Goal: Task Accomplishment & Management: Manage account settings

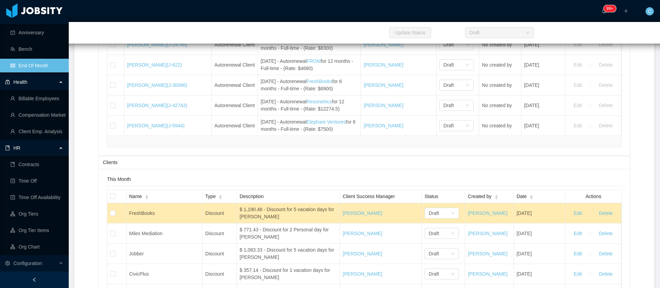
scroll to position [3171, 0]
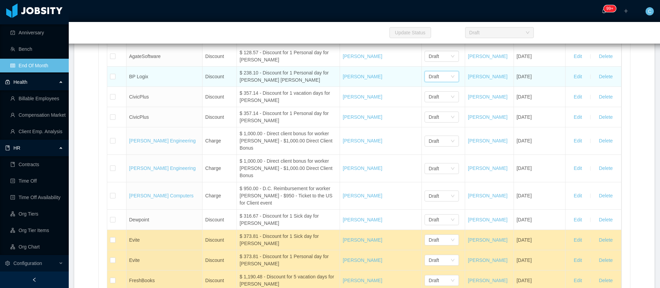
click at [433, 82] on div "Draft" at bounding box center [440, 76] width 22 height 10
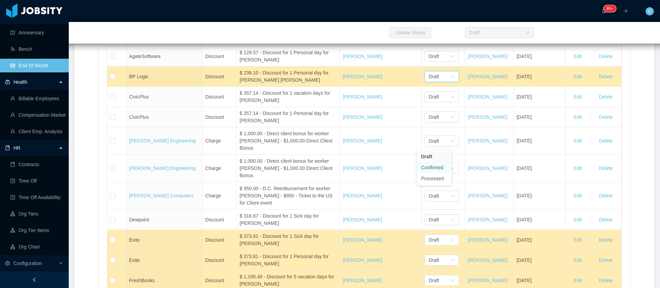
click at [433, 168] on li "Confirmed" at bounding box center [434, 167] width 34 height 11
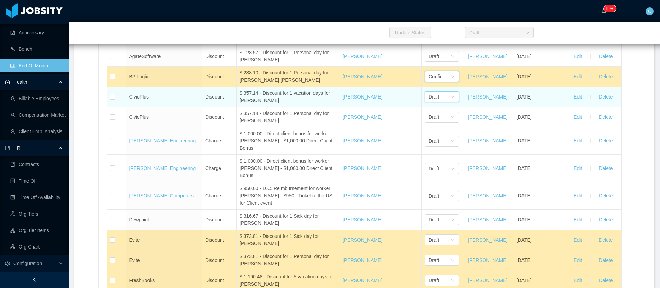
click at [436, 102] on div "Draft" at bounding box center [440, 97] width 22 height 10
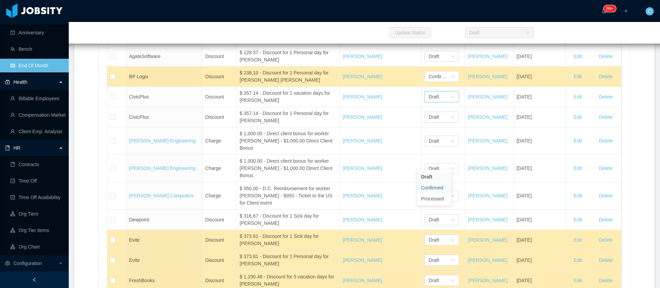
click at [443, 187] on li "Confirmed" at bounding box center [434, 188] width 34 height 11
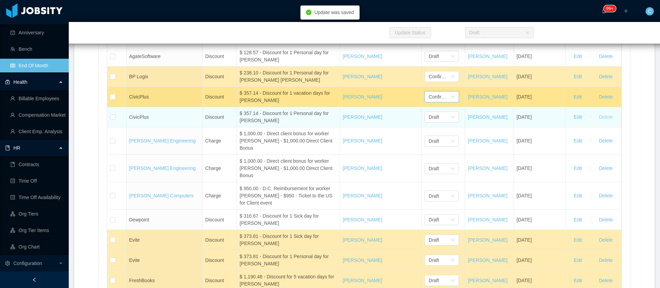
click at [599, 123] on button "Delete" at bounding box center [605, 117] width 25 height 11
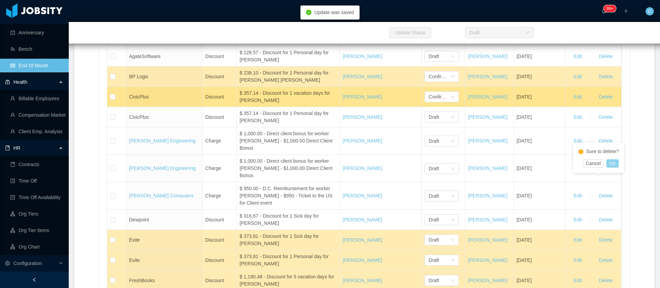
click at [613, 161] on button "OK" at bounding box center [612, 163] width 12 height 8
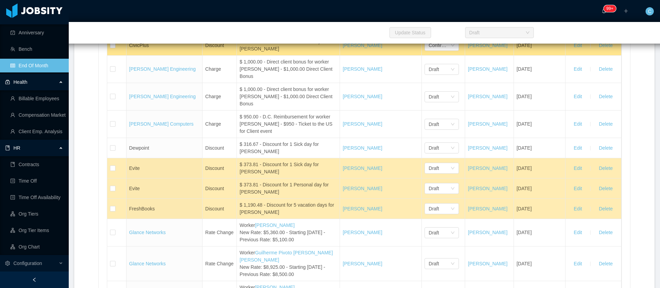
scroll to position [3274, 0]
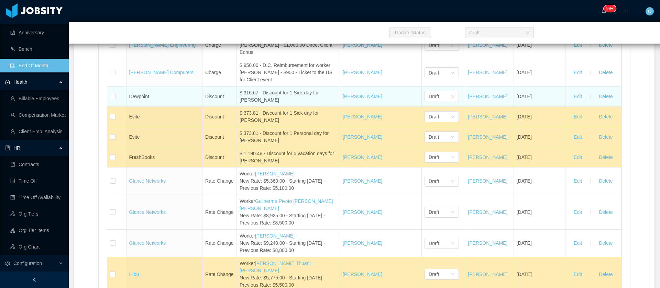
drag, startPoint x: 300, startPoint y: 169, endPoint x: 123, endPoint y: 170, distance: 177.3
click at [123, 107] on tr "Dewpoint Discount $ 316.67 - Discount for 1 Sick day for Edwardenis de los Sant…" at bounding box center [364, 97] width 514 height 20
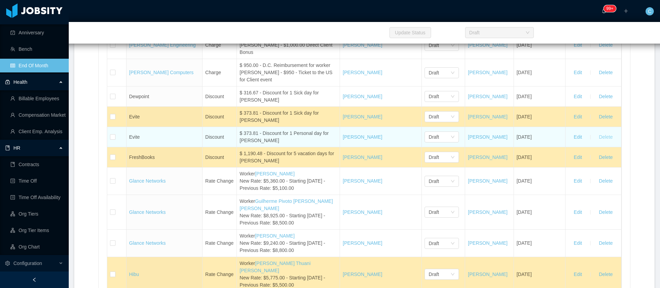
click at [602, 143] on button "Delete" at bounding box center [605, 137] width 25 height 11
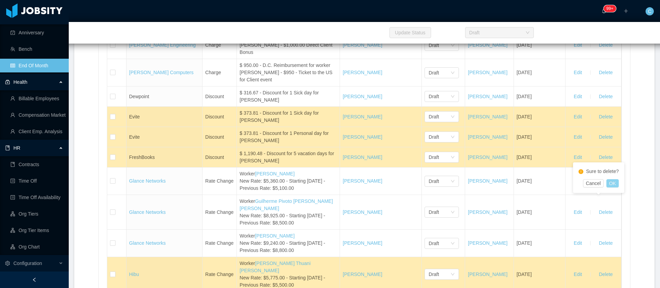
click at [612, 185] on button "OK" at bounding box center [612, 183] width 12 height 8
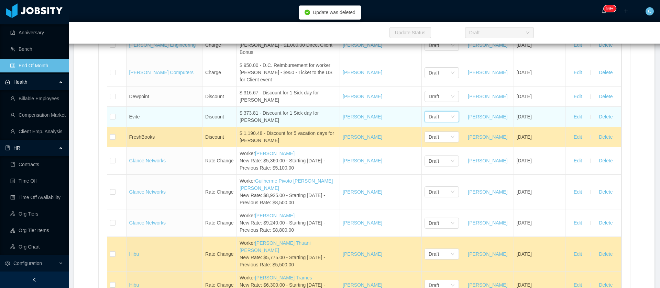
click at [437, 122] on div "Draft" at bounding box center [440, 117] width 22 height 10
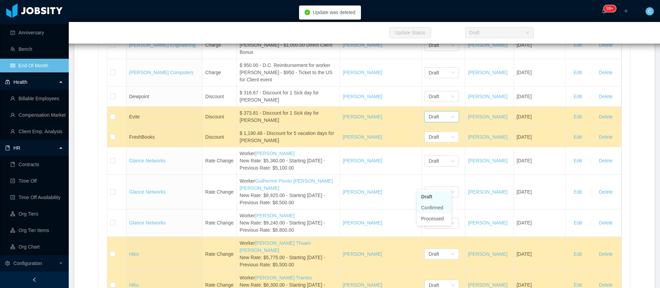
click at [442, 209] on li "Confirmed" at bounding box center [434, 207] width 34 height 11
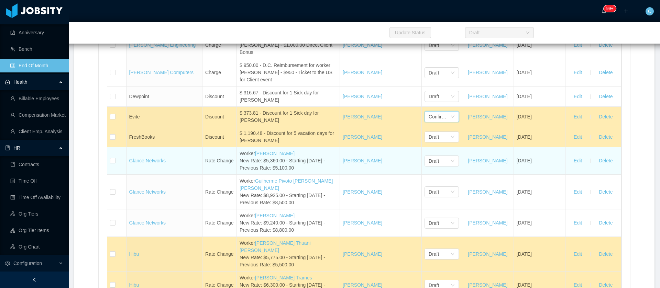
scroll to position [3377, 0]
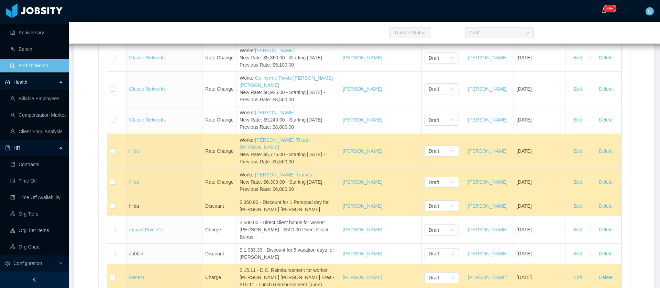
click at [594, 40] on button "Delete" at bounding box center [605, 34] width 25 height 11
click at [614, 82] on button "OK" at bounding box center [612, 80] width 12 height 8
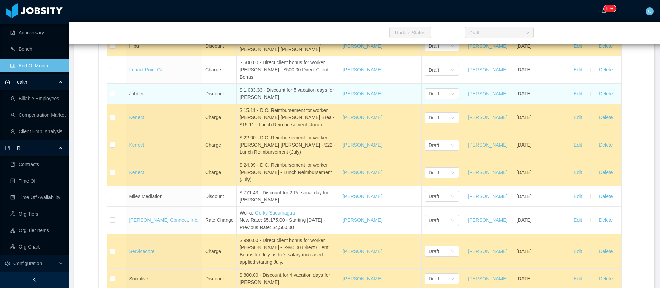
scroll to position [3532, 0]
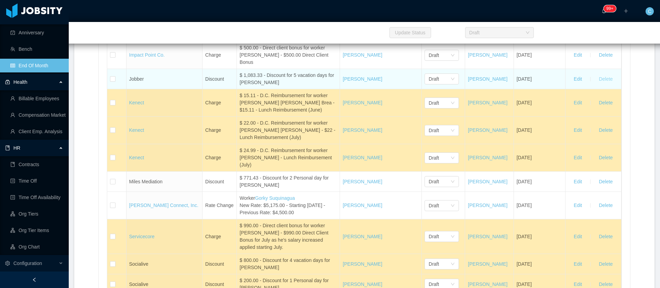
click at [597, 85] on button "Delete" at bounding box center [605, 79] width 25 height 11
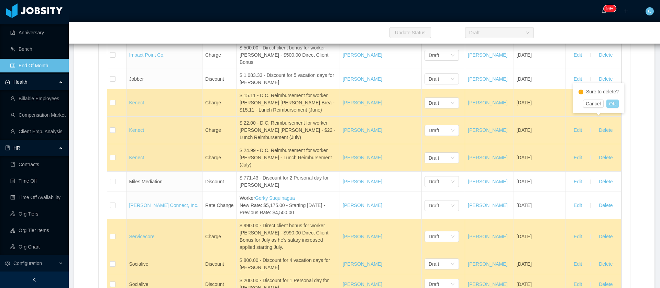
click at [611, 106] on button "OK" at bounding box center [612, 104] width 12 height 8
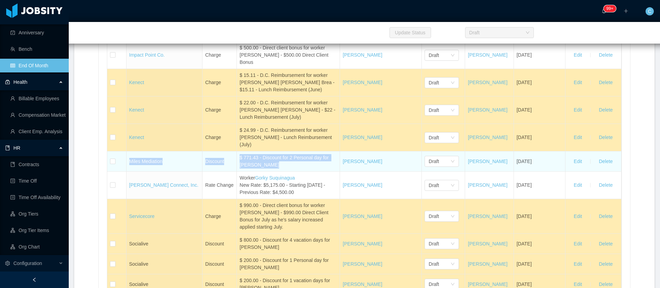
drag, startPoint x: 158, startPoint y: 206, endPoint x: 125, endPoint y: 212, distance: 33.1
click at [125, 172] on tr "Miles Mediation Discount $ 771.43 - Discount for 2 Personal day for Arecio Tira…" at bounding box center [364, 162] width 514 height 20
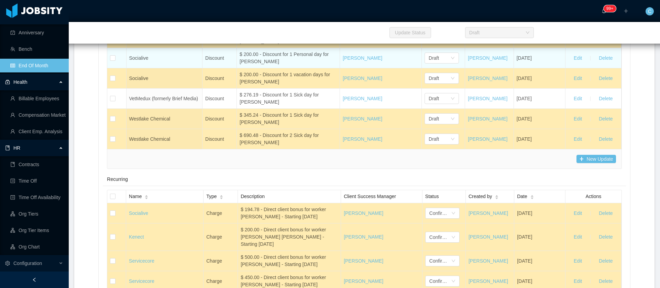
scroll to position [3687, 0]
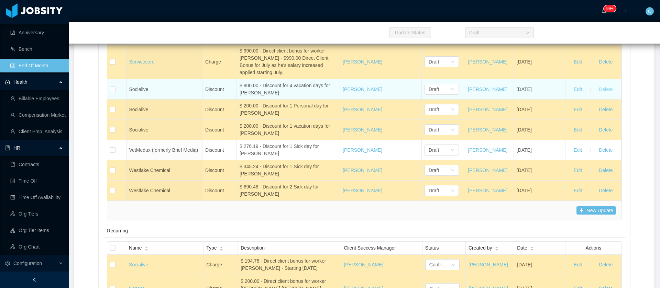
click at [603, 95] on button "Delete" at bounding box center [605, 89] width 25 height 11
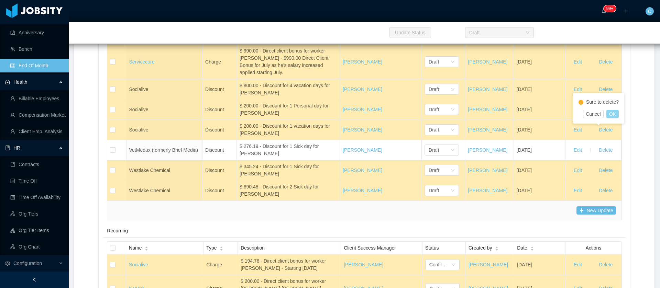
click at [611, 116] on button "OK" at bounding box center [612, 114] width 12 height 8
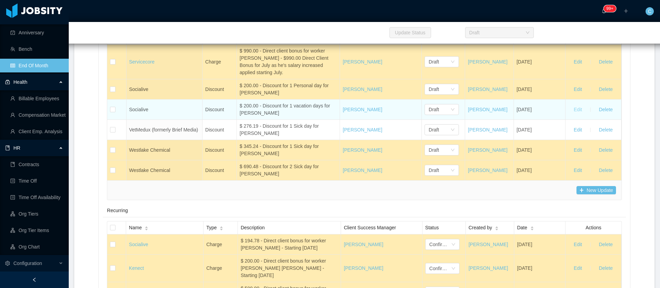
click at [573, 115] on button "Edit" at bounding box center [577, 109] width 19 height 11
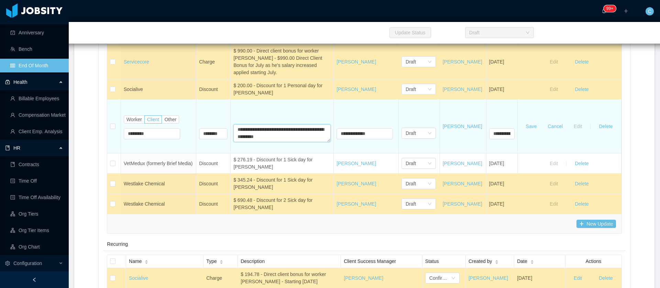
click at [240, 142] on textarea "**********" at bounding box center [281, 133] width 97 height 18
click at [287, 142] on textarea "**********" at bounding box center [281, 133] width 97 height 18
type textarea "**********"
click at [529, 132] on button "Save" at bounding box center [531, 126] width 22 height 11
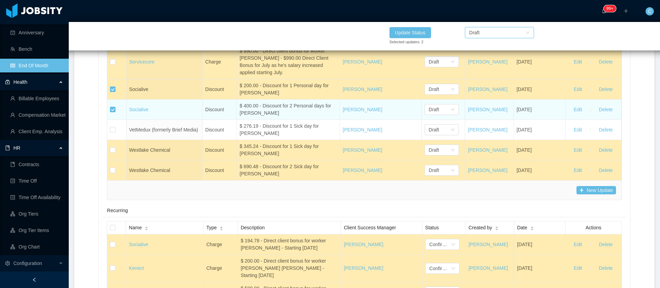
click at [475, 31] on div "Draft" at bounding box center [474, 32] width 10 height 10
click at [488, 58] on li "Confirmed" at bounding box center [499, 57] width 69 height 11
click at [405, 31] on button "Update Status" at bounding box center [410, 32] width 42 height 11
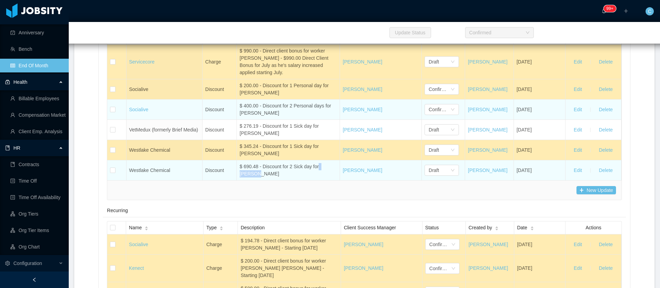
drag, startPoint x: 333, startPoint y: 213, endPoint x: 316, endPoint y: 212, distance: 16.9
click at [316, 178] on div "$ 690.48 - Discount for 2 Sick day for [PERSON_NAME]" at bounding box center [288, 170] width 97 height 14
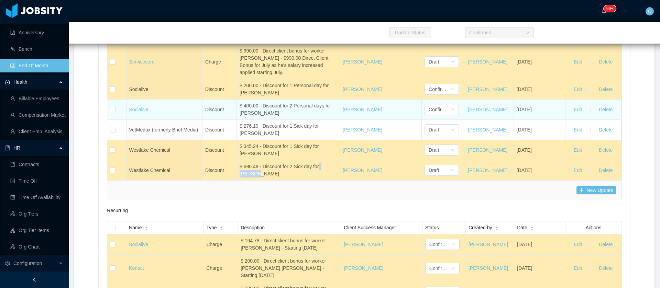
copy div "Roy Kim"
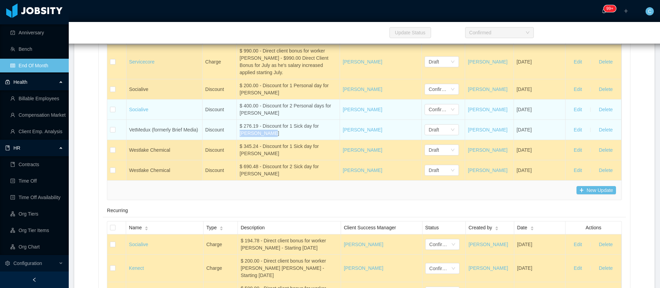
drag, startPoint x: 331, startPoint y: 184, endPoint x: 327, endPoint y: 181, distance: 4.5
click at [327, 137] on div "$ 276.19 - Discount for 1 Sick day for [PERSON_NAME]" at bounding box center [288, 130] width 97 height 14
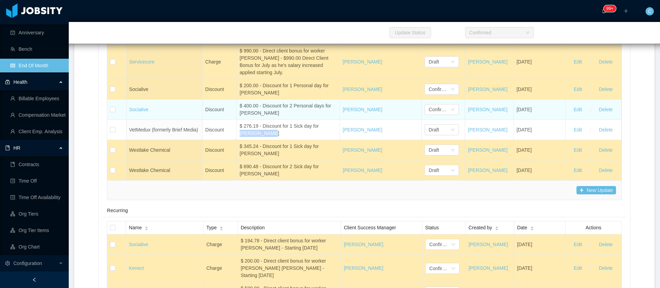
copy div "[PERSON_NAME]"
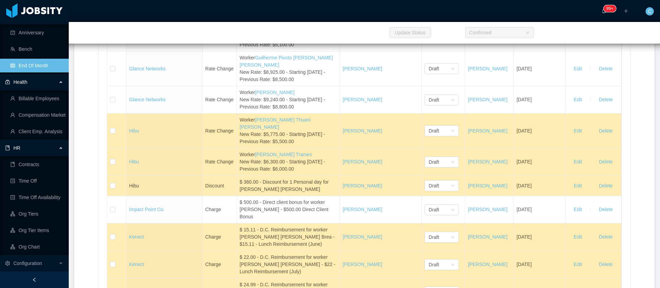
scroll to position [3429, 0]
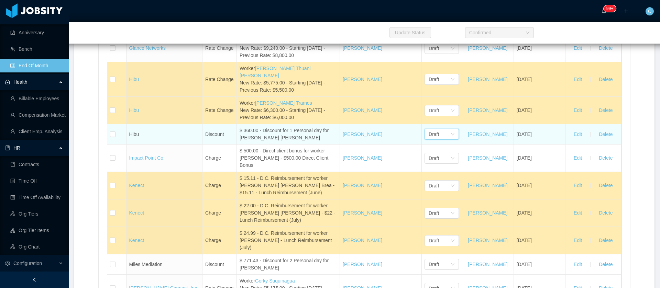
click at [451, 136] on icon "icon: down" at bounding box center [452, 134] width 3 height 2
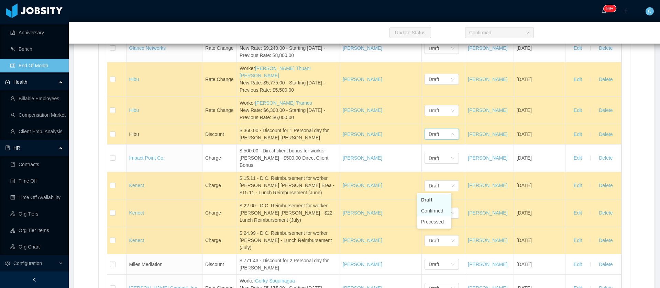
click at [429, 210] on li "Confirmed" at bounding box center [434, 211] width 34 height 11
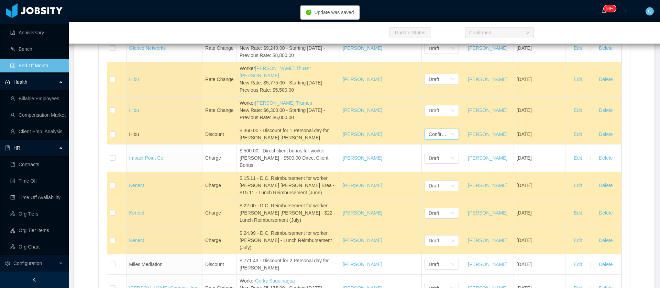
scroll to position [3687, 0]
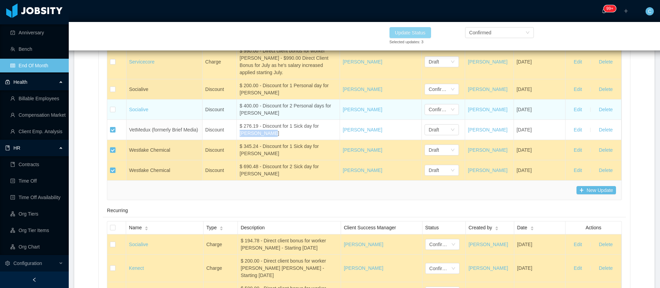
click at [420, 33] on button "Update Status" at bounding box center [410, 32] width 42 height 11
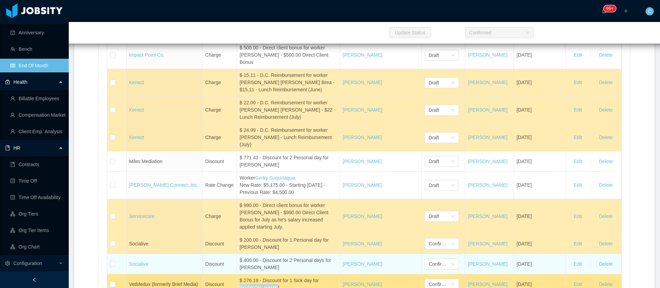
scroll to position [3635, 0]
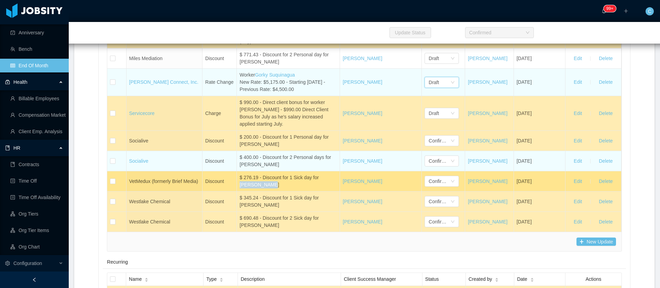
click at [436, 88] on div "Draft" at bounding box center [440, 82] width 22 height 10
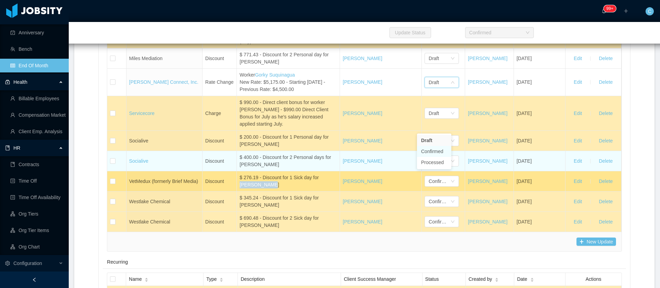
click at [434, 149] on li "Confirmed" at bounding box center [434, 151] width 34 height 11
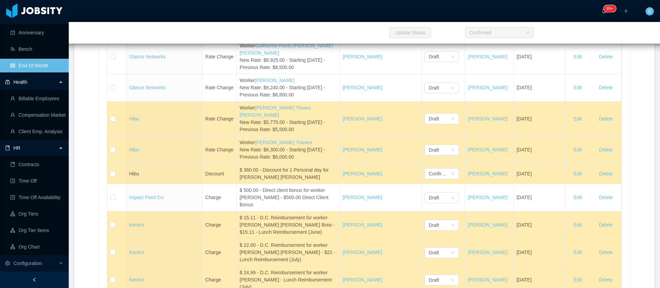
scroll to position [3377, 0]
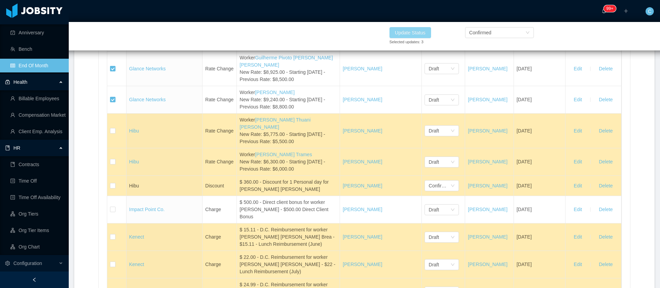
drag, startPoint x: 409, startPoint y: 32, endPoint x: 397, endPoint y: 20, distance: 17.3
click at [409, 32] on button "Update Status" at bounding box center [410, 32] width 42 height 11
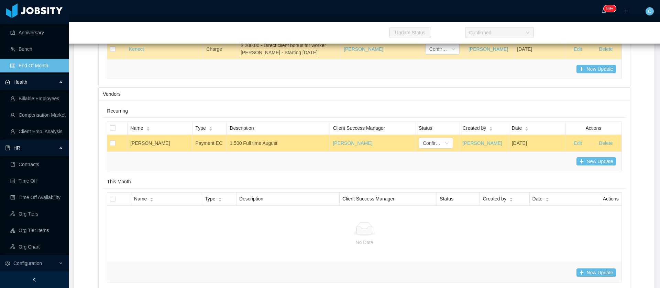
scroll to position [6471, 0]
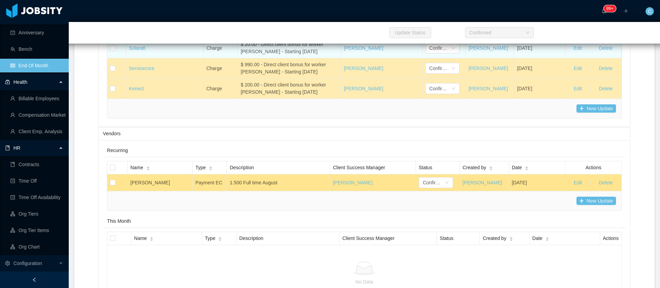
drag, startPoint x: 306, startPoint y: 109, endPoint x: 276, endPoint y: 108, distance: 29.9
click at [276, 55] on div "$ 20.00 - Direct client bonus for worker [PERSON_NAME] - Starting [DATE]" at bounding box center [289, 48] width 97 height 14
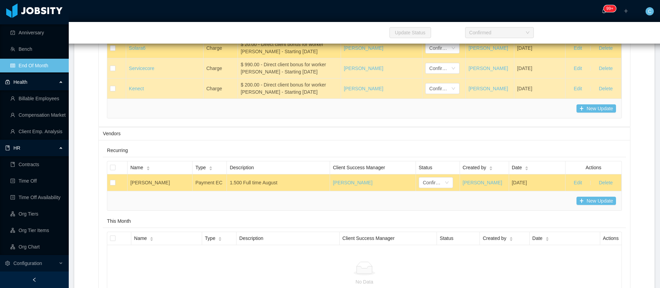
copy div "Starting July 2025"
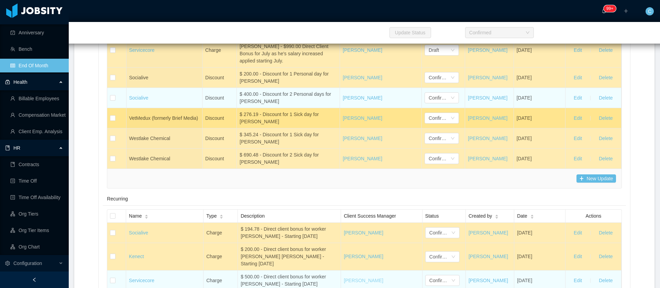
scroll to position [3853, 0]
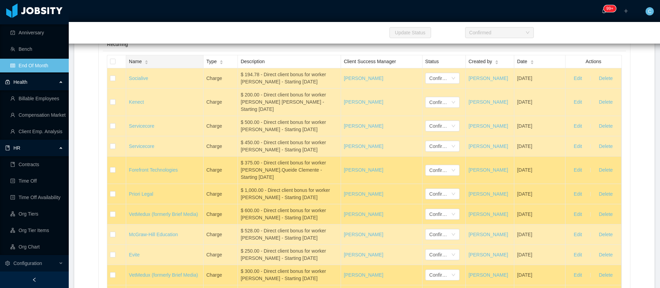
click at [135, 65] on span "Name" at bounding box center [135, 61] width 13 height 7
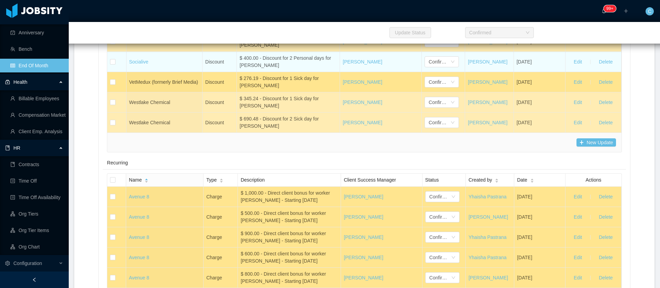
scroll to position [3750, 0]
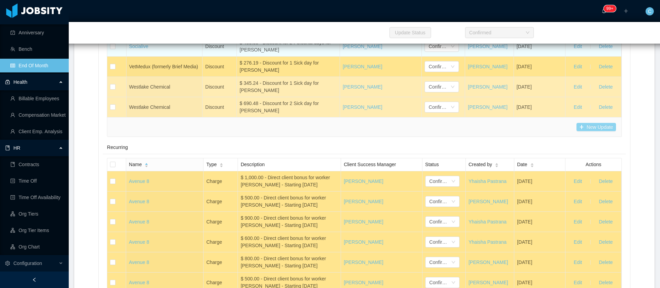
click at [593, 131] on button "New Update" at bounding box center [596, 127] width 40 height 8
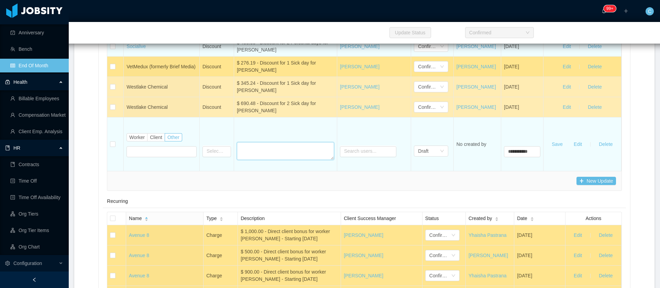
click at [288, 160] on textarea at bounding box center [285, 151] width 97 height 18
paste textarea "**********"
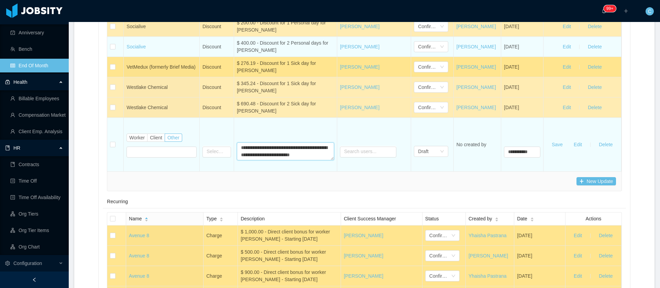
scroll to position [6, 0]
type textarea "**********"
click at [214, 158] on input "text" at bounding box center [216, 152] width 29 height 11
click at [212, 205] on li "Charge" at bounding box center [218, 203] width 37 height 11
type input "******"
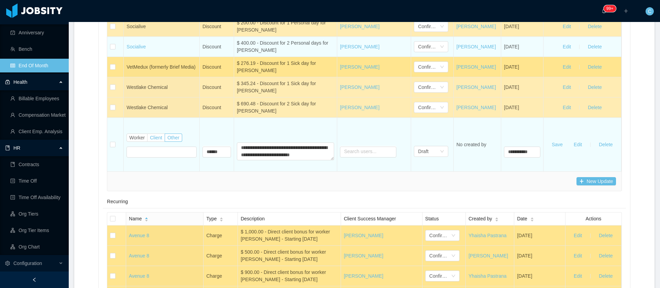
click at [158, 141] on span "Client" at bounding box center [156, 137] width 12 height 5
click at [157, 158] on input "text" at bounding box center [154, 152] width 56 height 11
type input "**"
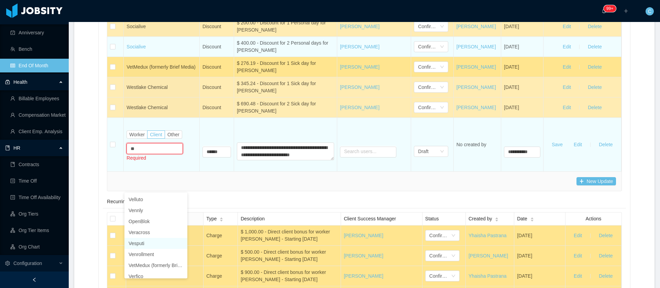
scroll to position [3, 0]
click at [145, 259] on li "VetMedux (formerly Brief Media)" at bounding box center [155, 262] width 63 height 11
type input "**********"
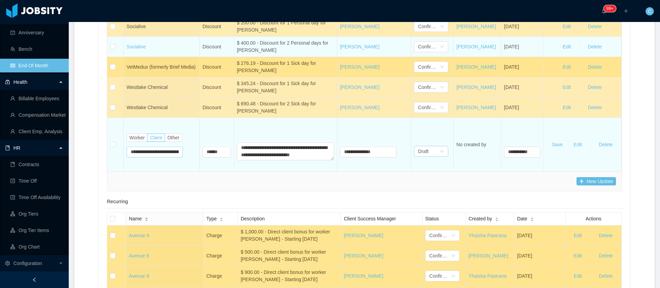
scroll to position [1, 0]
type input "**********"
click at [418, 157] on div "Draft" at bounding box center [423, 151] width 10 height 10
click at [427, 215] on li "Confirmed" at bounding box center [423, 214] width 34 height 11
click at [547, 150] on button "Save" at bounding box center [557, 144] width 22 height 11
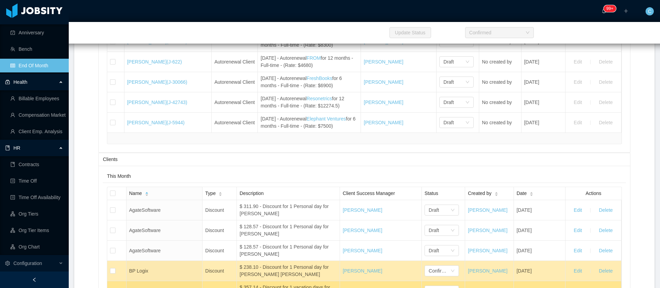
scroll to position [3183, 0]
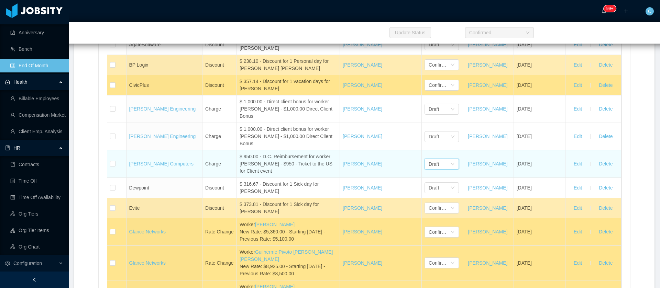
click at [429, 169] on div "Draft" at bounding box center [434, 164] width 10 height 10
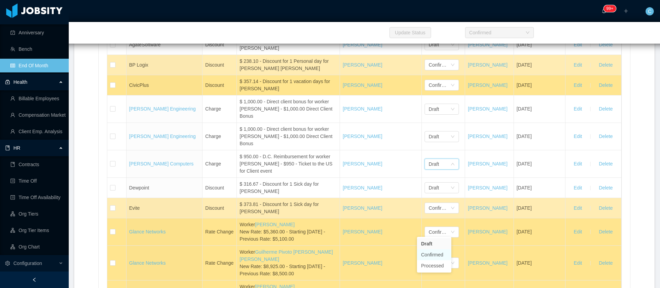
click at [435, 254] on li "Confirmed" at bounding box center [434, 255] width 34 height 11
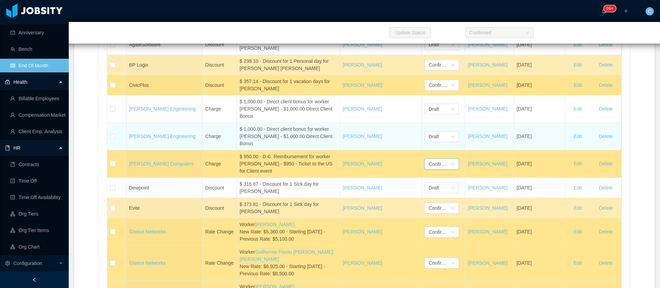
scroll to position [3080, 0]
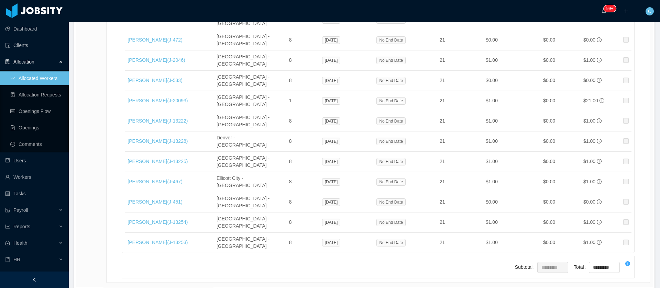
scroll to position [1548, 0]
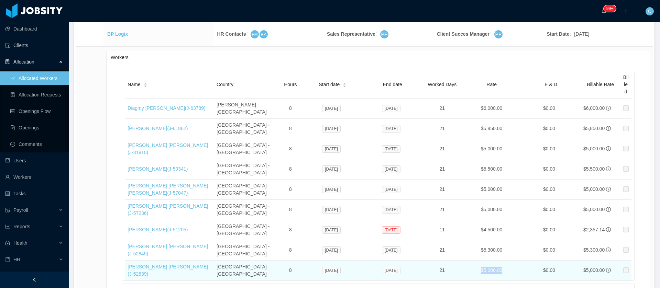
drag, startPoint x: 480, startPoint y: 146, endPoint x: 475, endPoint y: 145, distance: 4.9
click at [475, 261] on td "$5,000.00" at bounding box center [491, 271] width 59 height 20
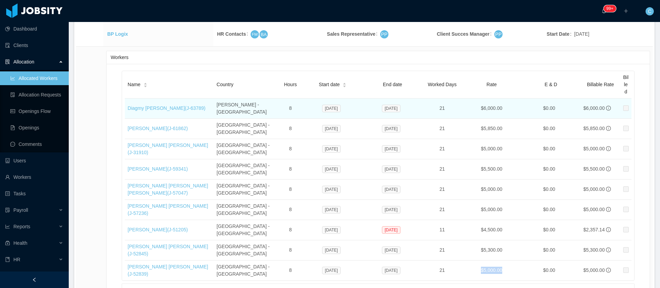
copy td "$5,000.00"
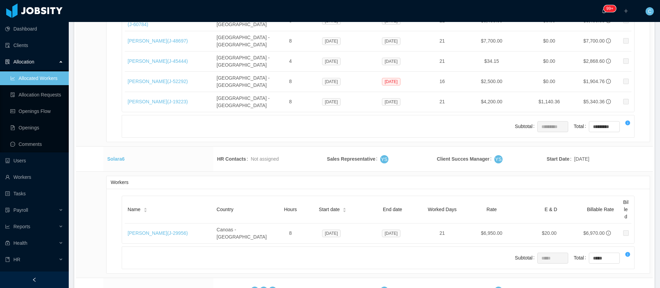
scroll to position [248, 0]
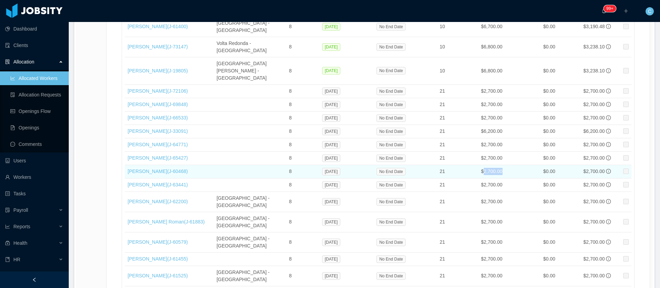
drag, startPoint x: 505, startPoint y: 143, endPoint x: 477, endPoint y: 141, distance: 27.9
click at [477, 165] on td "$2,700.00" at bounding box center [491, 171] width 59 height 13
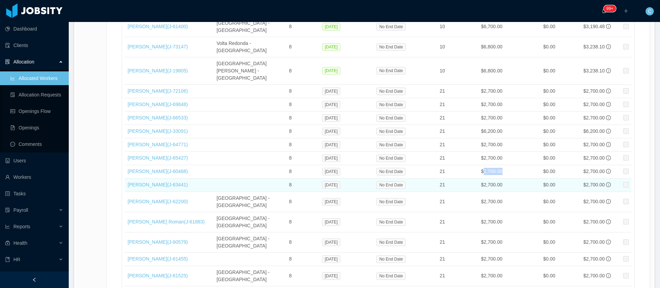
copy td "2,700.00"
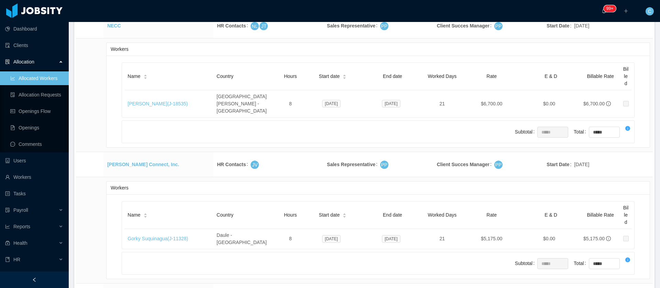
scroll to position [3817, 0]
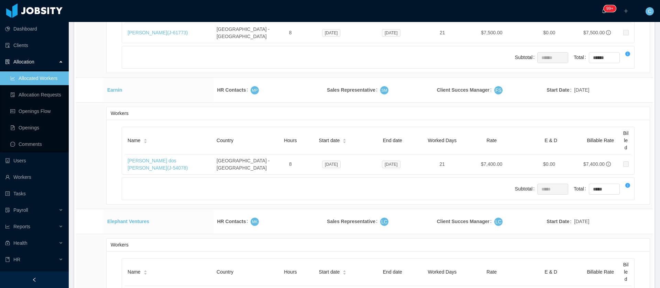
drag, startPoint x: 124, startPoint y: 77, endPoint x: 106, endPoint y: 75, distance: 18.0
copy tbody "EverBetter Medicine LLC"
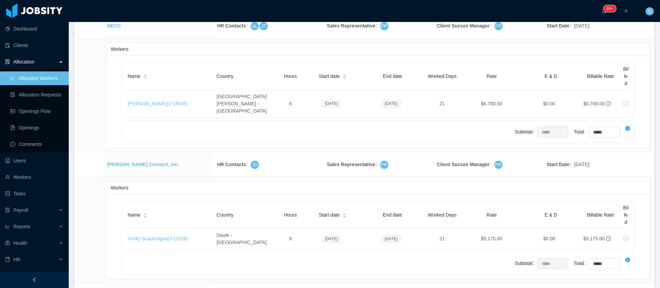
scroll to position [4605, 0]
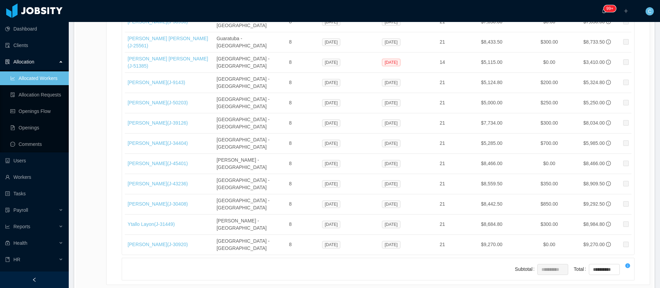
drag, startPoint x: 502, startPoint y: 143, endPoint x: 478, endPoint y: 144, distance: 23.4
copy td "6,600.00"
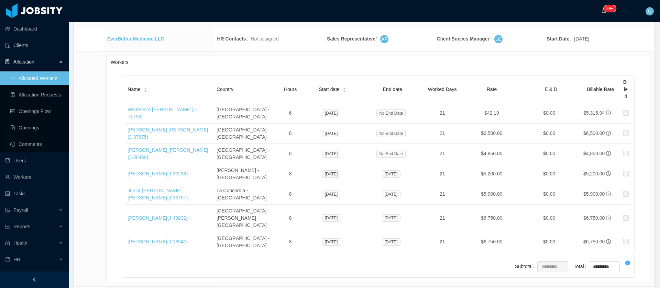
drag, startPoint x: 506, startPoint y: 144, endPoint x: 476, endPoint y: 146, distance: 29.7
copy td "$7,850.00"
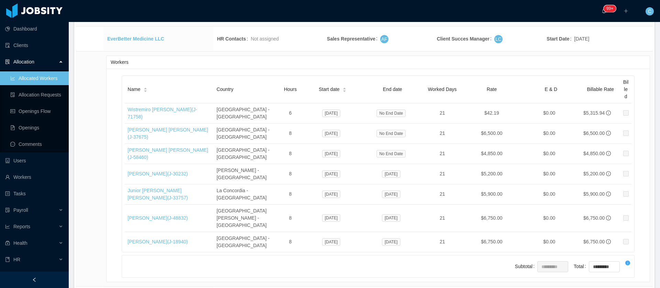
drag, startPoint x: 123, startPoint y: 147, endPoint x: 148, endPoint y: 146, distance: 24.4
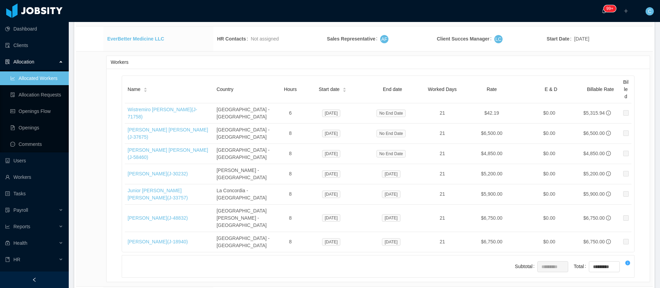
drag, startPoint x: 154, startPoint y: 141, endPoint x: 127, endPoint y: 146, distance: 27.6
copy link "João Souza (J- 58936 )"
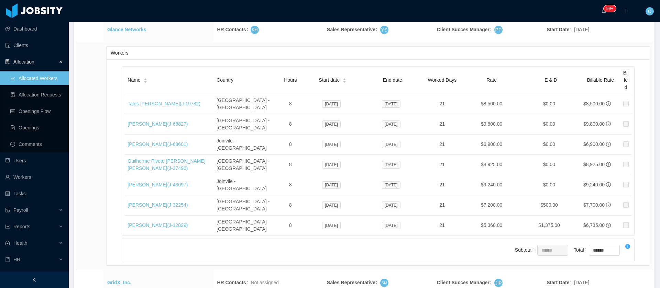
drag, startPoint x: 184, startPoint y: 144, endPoint x: 127, endPoint y: 143, distance: 56.7
drag, startPoint x: 490, startPoint y: 145, endPoint x: 475, endPoint y: 144, distance: 14.8
copy td "$6,800.00"
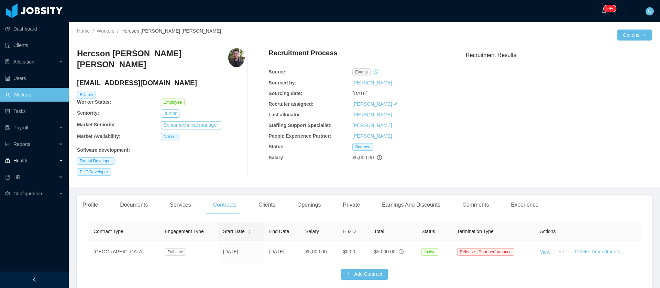
click at [43, 165] on div "Health" at bounding box center [34, 161] width 69 height 14
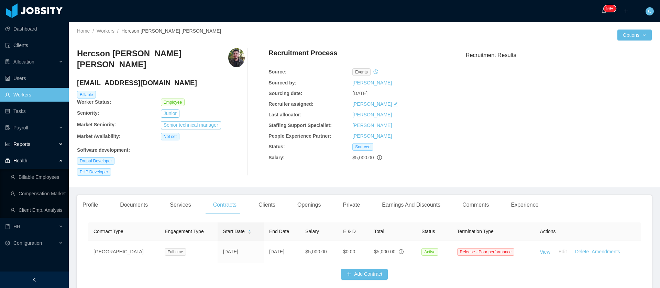
click at [40, 144] on div "Reports" at bounding box center [34, 144] width 69 height 14
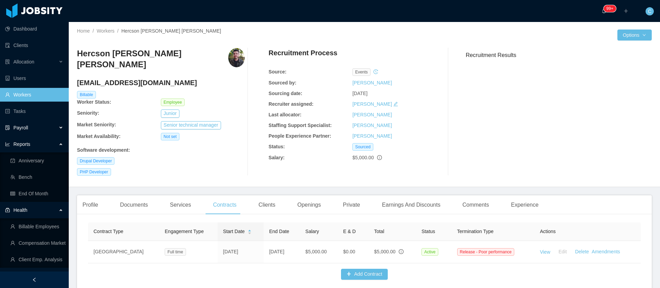
click at [42, 130] on div "Payroll" at bounding box center [34, 128] width 69 height 14
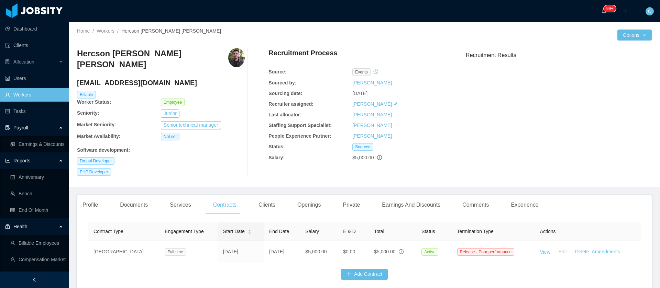
click at [42, 130] on div "Payroll" at bounding box center [34, 128] width 69 height 14
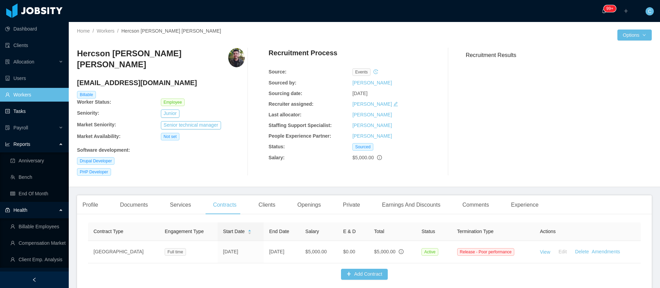
click at [31, 113] on link "Tasks" at bounding box center [34, 111] width 58 height 14
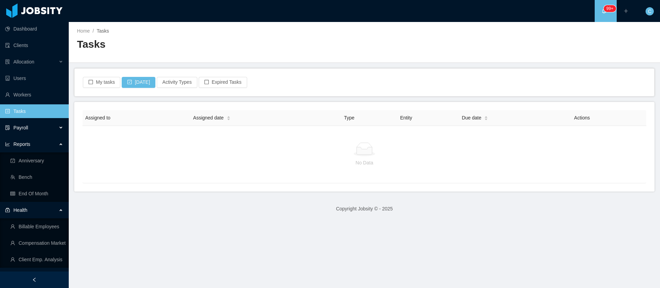
click at [25, 133] on div "Payroll" at bounding box center [34, 128] width 69 height 14
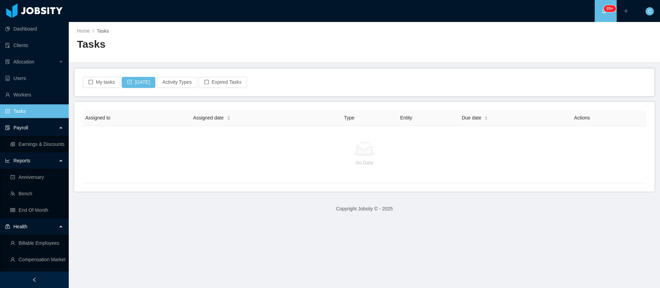
click at [27, 161] on span "Reports" at bounding box center [21, 160] width 17 height 5
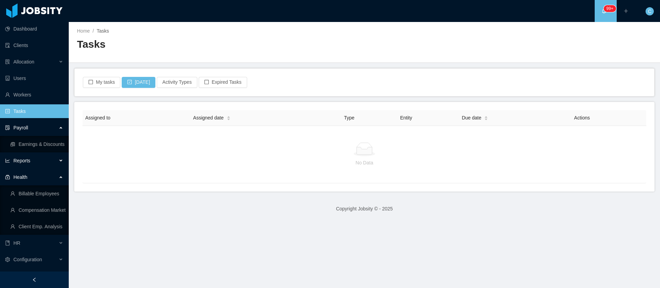
click at [27, 162] on span "Reports" at bounding box center [21, 160] width 17 height 5
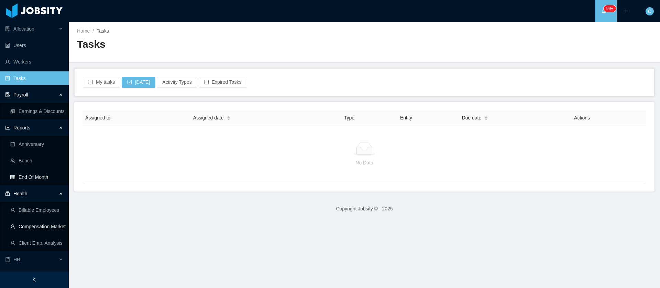
scroll to position [46, 0]
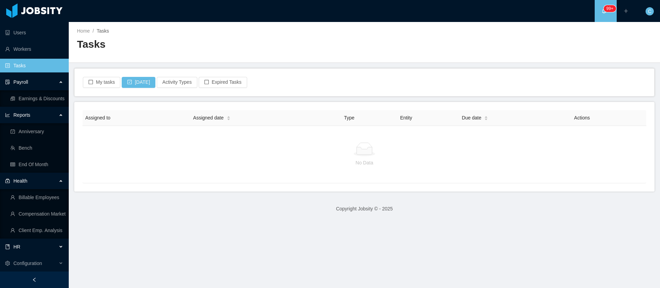
drag, startPoint x: 13, startPoint y: 245, endPoint x: 23, endPoint y: 244, distance: 9.3
click at [15, 246] on span "HR" at bounding box center [16, 246] width 7 height 5
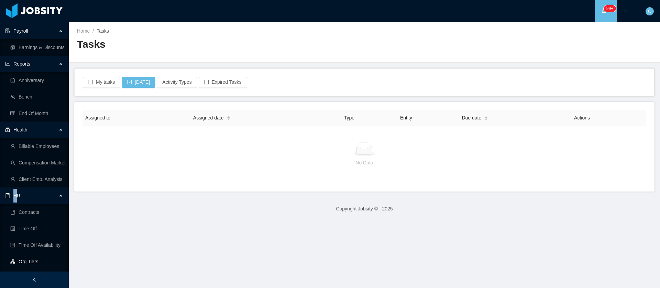
scroll to position [145, 0]
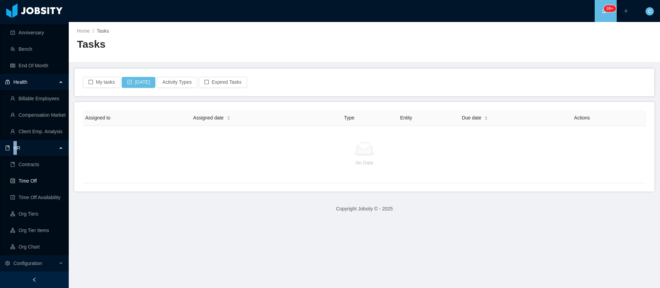
click at [35, 185] on link "Time Off" at bounding box center [36, 181] width 53 height 14
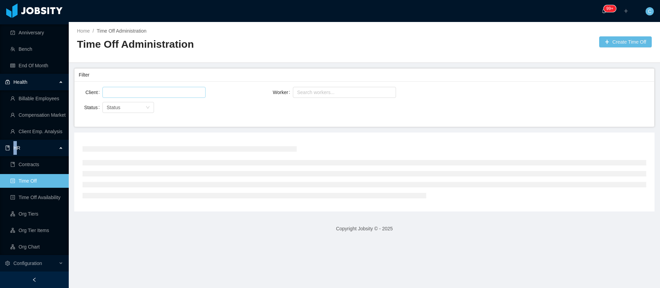
click at [162, 92] on div at bounding box center [152, 92] width 97 height 10
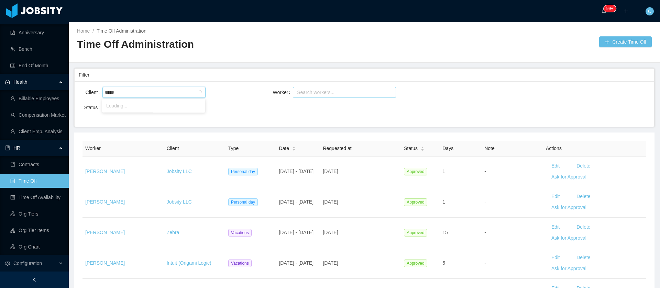
type input "*****"
click at [322, 88] on div "Search workers..." at bounding box center [342, 92] width 94 height 10
type input "*****"
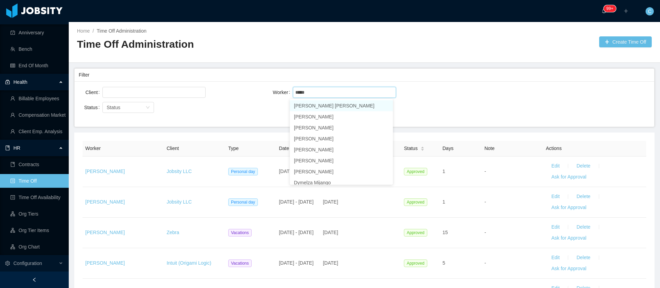
click at [304, 107] on li "Kesia Rosa Silva Martins" at bounding box center [341, 105] width 103 height 11
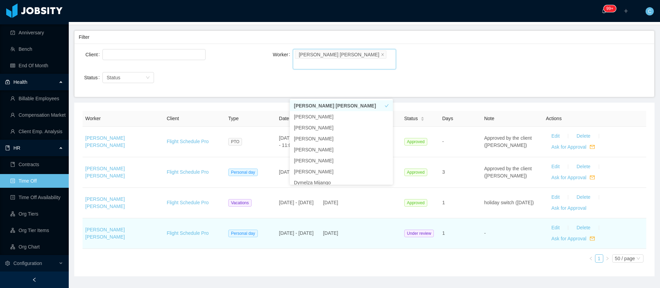
scroll to position [47, 0]
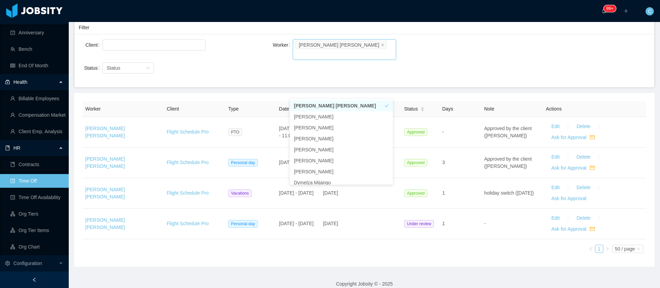
click at [470, 248] on div "Worker Client Type Date Requested at Status Days Note Actions Kesia Rosa Silva …" at bounding box center [364, 179] width 564 height 157
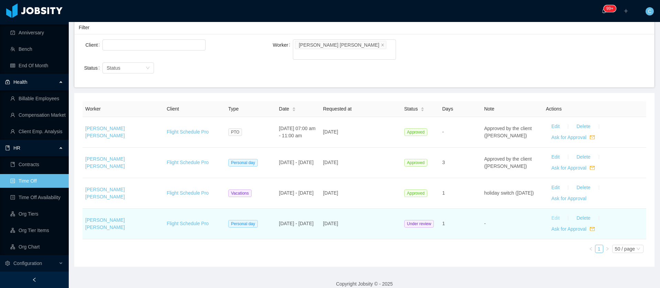
click at [549, 213] on button "Edit" at bounding box center [555, 218] width 19 height 11
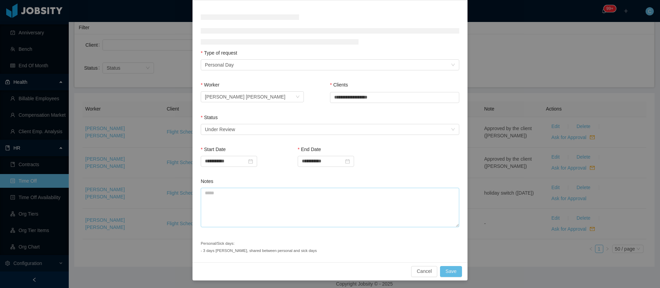
scroll to position [53, 0]
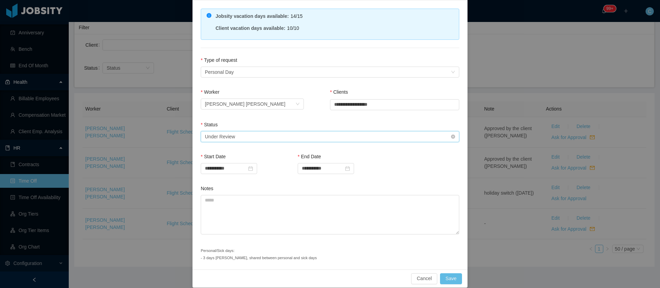
click at [234, 136] on div "Select status Under Review" at bounding box center [328, 137] width 246 height 10
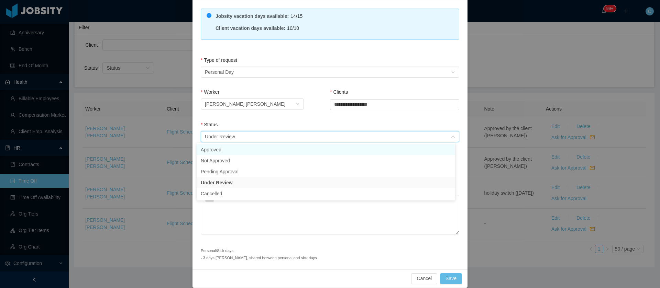
click at [225, 152] on li "Approved" at bounding box center [326, 149] width 258 height 11
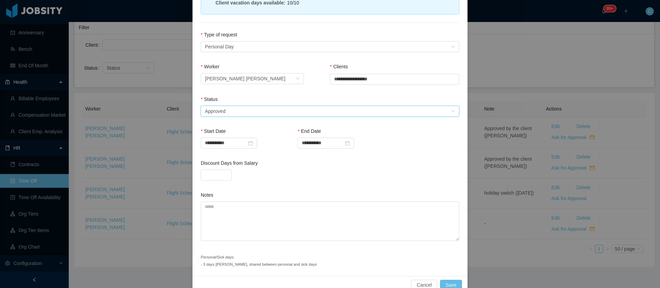
scroll to position [92, 0]
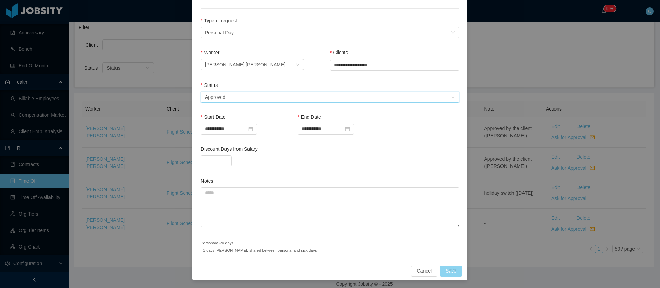
click at [445, 272] on button "Save" at bounding box center [451, 271] width 22 height 11
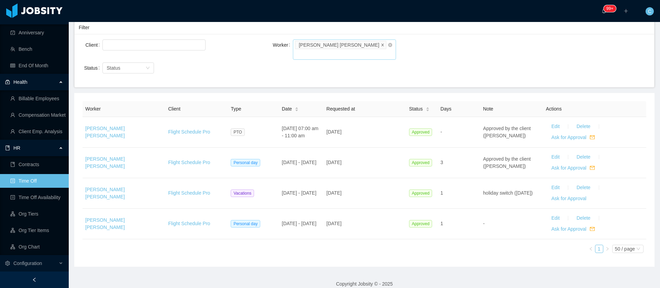
click at [381, 46] on icon "icon: close" at bounding box center [382, 44] width 3 height 3
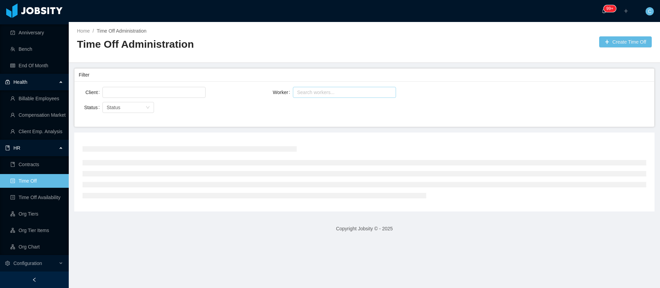
click at [331, 89] on div "Search workers..." at bounding box center [341, 92] width 89 height 7
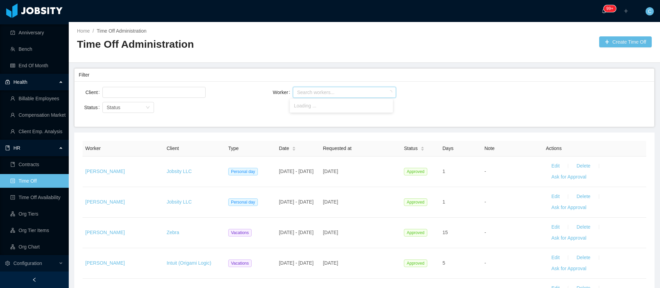
paste input "**********"
type input "**********"
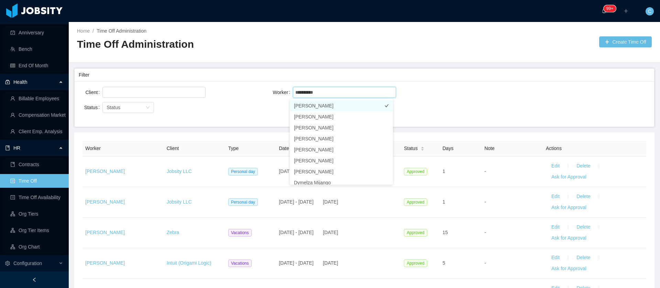
click at [312, 106] on li "[PERSON_NAME]" at bounding box center [341, 105] width 103 height 11
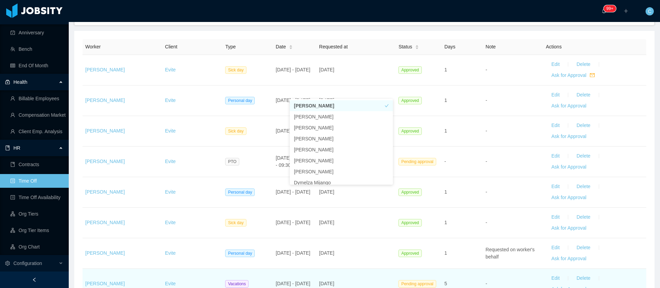
scroll to position [170, 0]
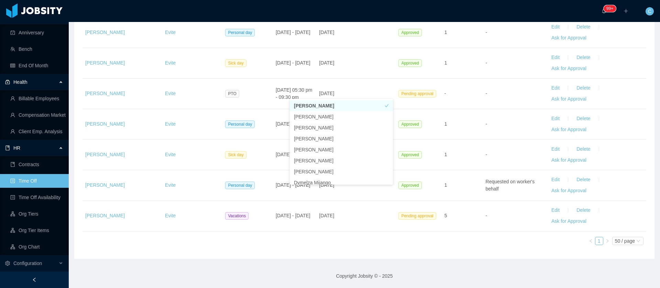
click at [479, 235] on div "Worker Client Type Date Requested at Status Days Note Actions João Souza Evite …" at bounding box center [364, 111] width 564 height 280
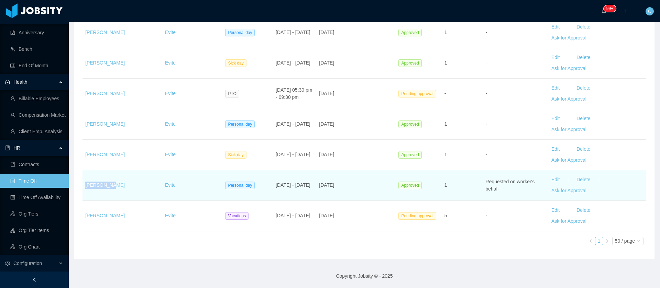
drag, startPoint x: 110, startPoint y: 189, endPoint x: 86, endPoint y: 187, distance: 24.8
click at [86, 187] on td "[PERSON_NAME]" at bounding box center [122, 185] width 80 height 31
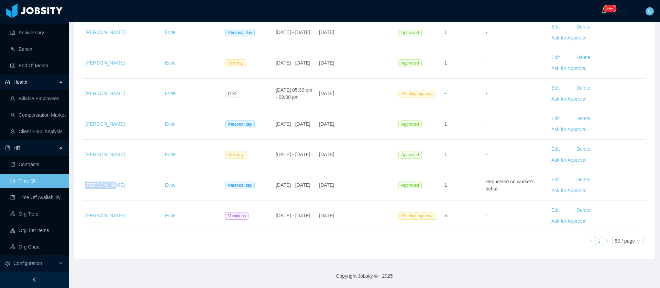
copy link "[PERSON_NAME]"
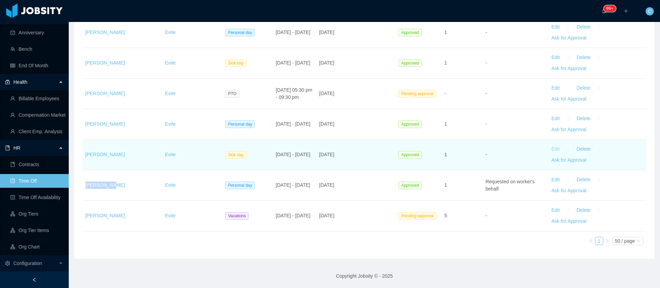
click at [550, 148] on button "Edit" at bounding box center [555, 149] width 19 height 11
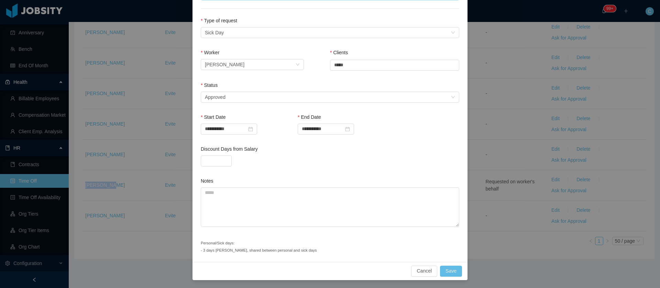
scroll to position [41, 0]
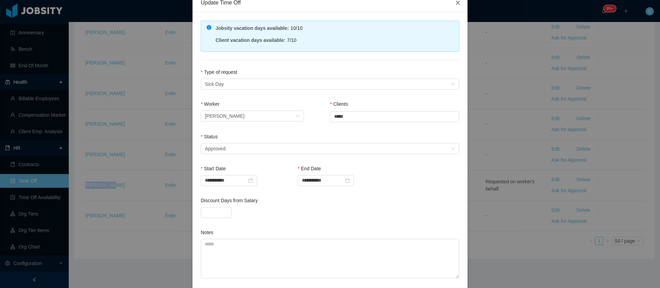
drag, startPoint x: 455, startPoint y: 5, endPoint x: 446, endPoint y: 3, distance: 9.8
click at [456, 6] on span "Close" at bounding box center [457, 2] width 19 height 19
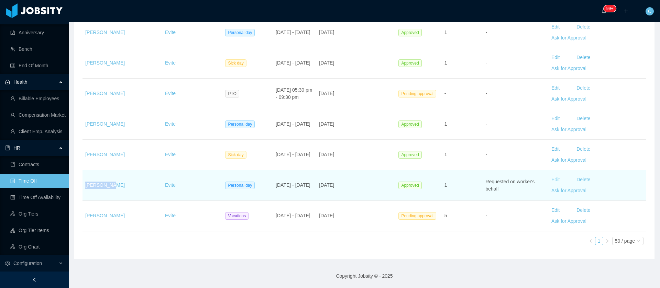
click at [548, 182] on button "Edit" at bounding box center [555, 180] width 19 height 11
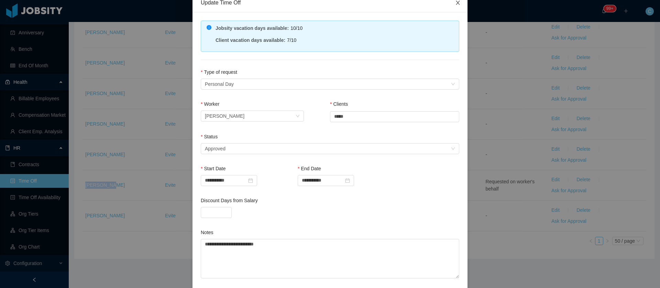
click at [453, 6] on span "Close" at bounding box center [457, 2] width 19 height 19
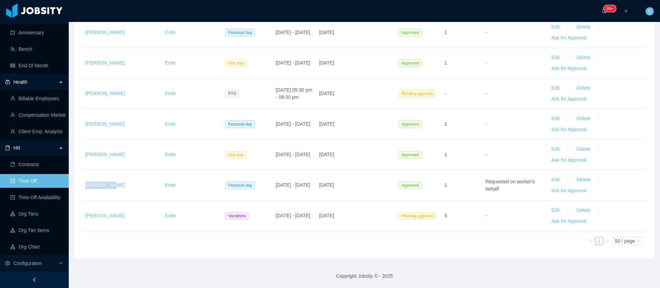
scroll to position [0, 0]
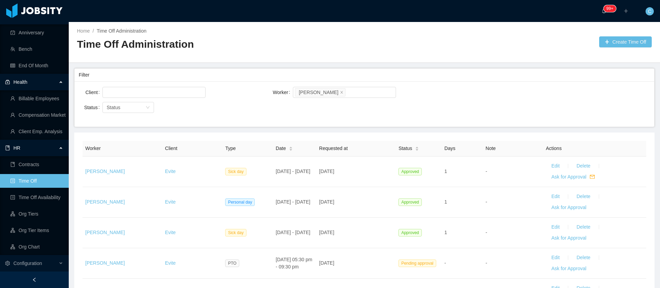
click at [323, 96] on li "[PERSON_NAME]" at bounding box center [320, 92] width 51 height 8
click at [340, 94] on icon "icon: close" at bounding box center [341, 92] width 3 height 4
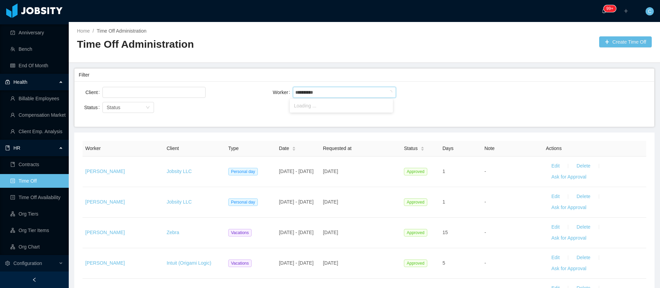
type input "**********"
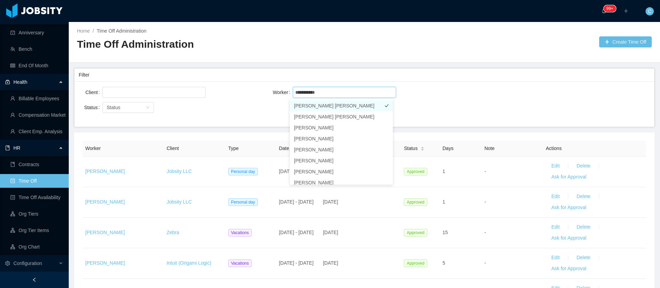
click at [325, 106] on li "[PERSON_NAME] [PERSON_NAME]" at bounding box center [341, 105] width 103 height 11
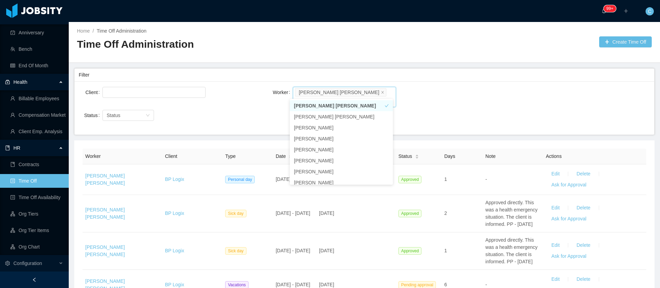
drag, startPoint x: 442, startPoint y: 98, endPoint x: 441, endPoint y: 105, distance: 6.6
click at [443, 98] on div "Worker Search workers... Juan Carlos Muñoz Berru" at bounding box center [364, 97] width 190 height 22
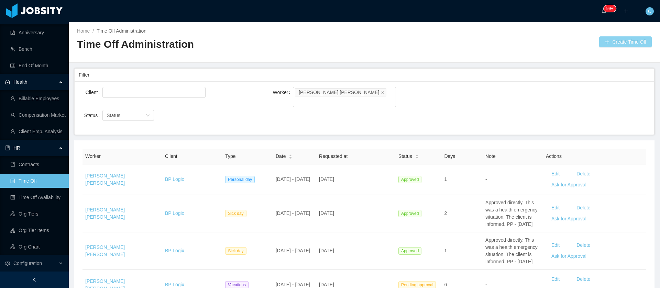
click at [606, 44] on button "Create Time Off" at bounding box center [625, 41] width 53 height 11
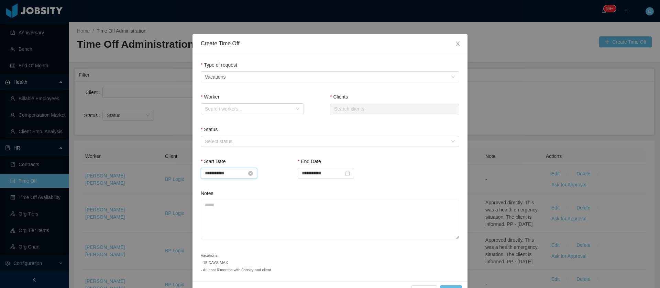
click at [221, 176] on input "**********" at bounding box center [229, 173] width 56 height 11
drag, startPoint x: 231, startPoint y: 233, endPoint x: 297, endPoint y: 169, distance: 91.4
click at [232, 232] on div "12" at bounding box center [232, 231] width 8 height 8
type input "**********"
click at [311, 170] on input "**********" at bounding box center [326, 173] width 56 height 11
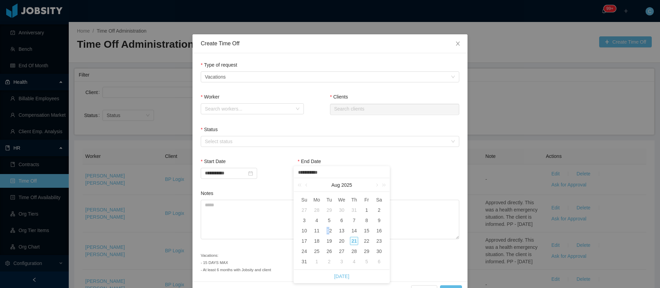
drag, startPoint x: 330, startPoint y: 230, endPoint x: 317, endPoint y: 157, distance: 73.4
click at [331, 229] on div "12" at bounding box center [329, 231] width 8 height 8
type input "**********"
click at [231, 109] on div "Search workers..." at bounding box center [248, 109] width 87 height 7
type input "******"
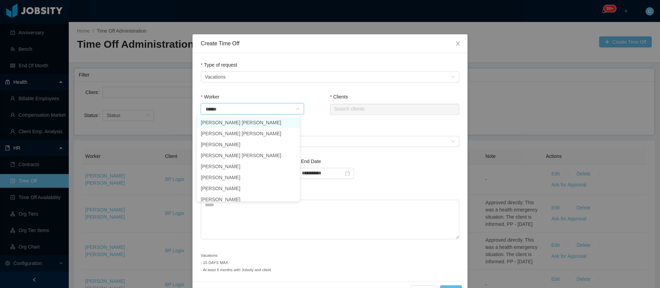
click at [213, 126] on li "[PERSON_NAME] [PERSON_NAME]" at bounding box center [248, 122] width 103 height 11
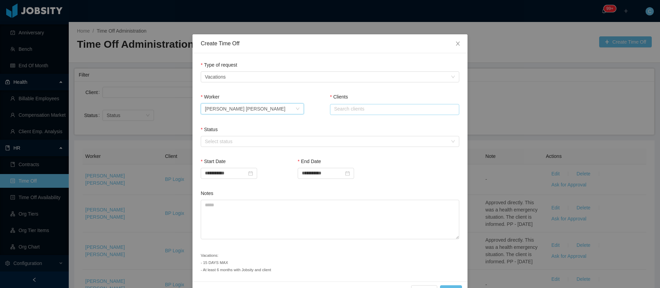
click at [333, 106] on input "text" at bounding box center [394, 109] width 129 height 11
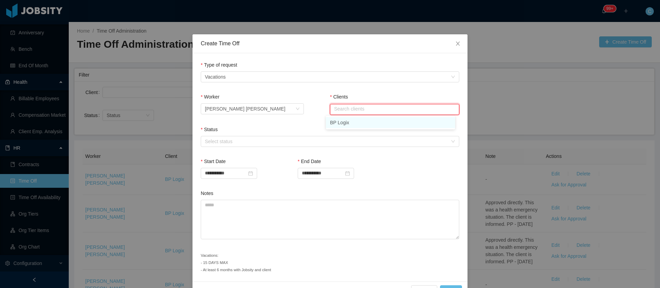
click at [344, 123] on li "BP Logix" at bounding box center [390, 122] width 129 height 11
type input "********"
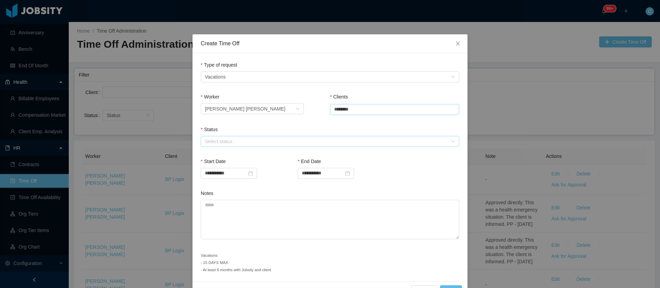
click at [321, 141] on div "Select status" at bounding box center [326, 141] width 243 height 7
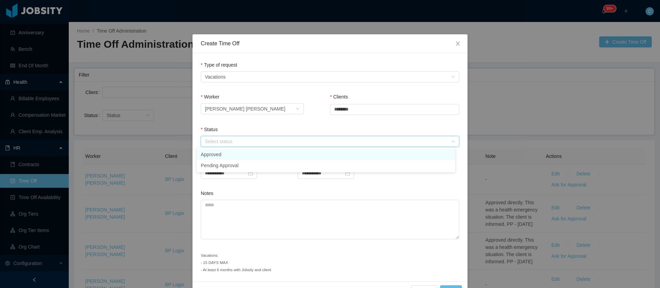
click at [264, 153] on li "Approved" at bounding box center [326, 154] width 258 height 11
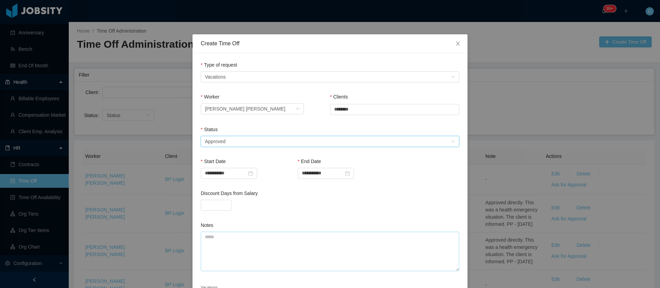
scroll to position [52, 0]
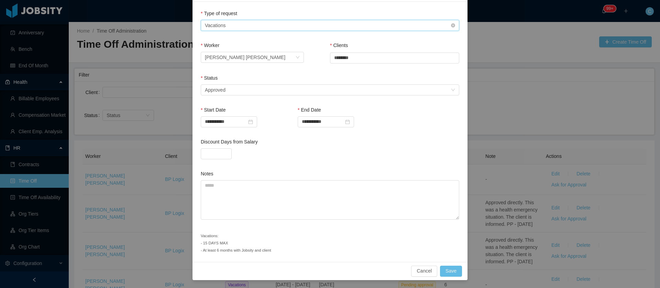
click at [248, 29] on div "Type of Request Vacations" at bounding box center [328, 25] width 246 height 10
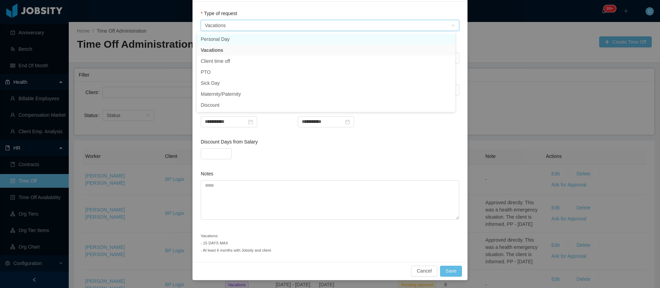
click at [241, 38] on li "Personal Day" at bounding box center [326, 39] width 258 height 11
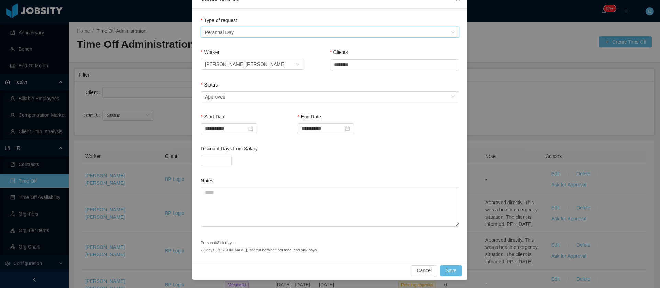
scroll to position [44, 0]
click at [274, 34] on div "Type of Request Personal Day" at bounding box center [328, 32] width 246 height 10
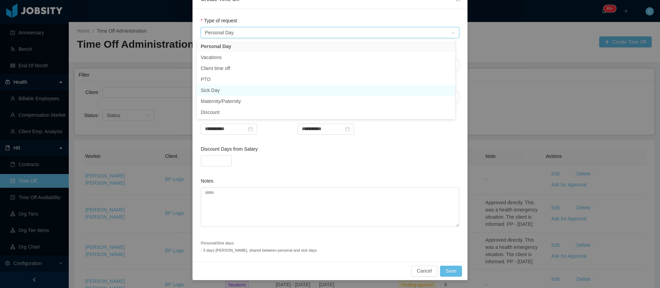
click at [219, 88] on li "Sick Day" at bounding box center [326, 90] width 258 height 11
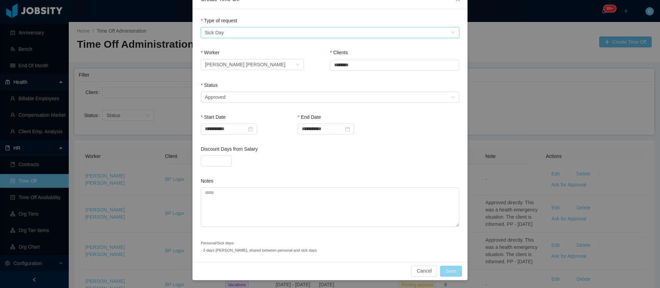
click at [444, 271] on button "Save" at bounding box center [451, 271] width 22 height 11
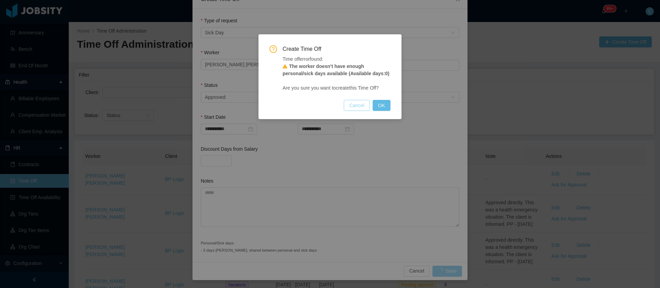
click at [359, 109] on button "Cancel" at bounding box center [357, 105] width 26 height 11
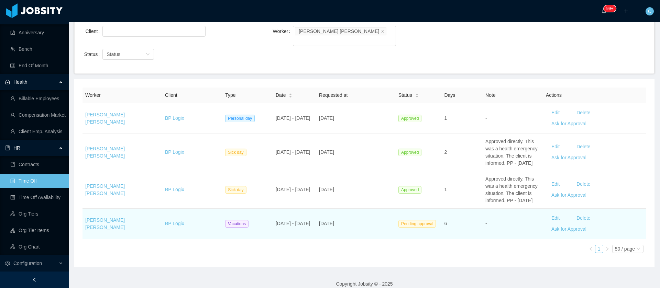
scroll to position [0, 0]
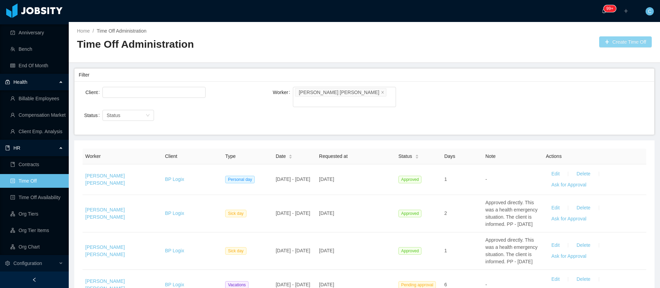
click at [608, 44] on button "Create Time Off" at bounding box center [625, 41] width 53 height 11
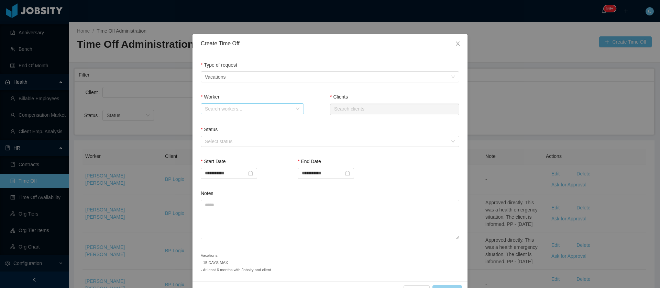
click at [246, 110] on div "Search workers..." at bounding box center [248, 109] width 87 height 7
type input "**********"
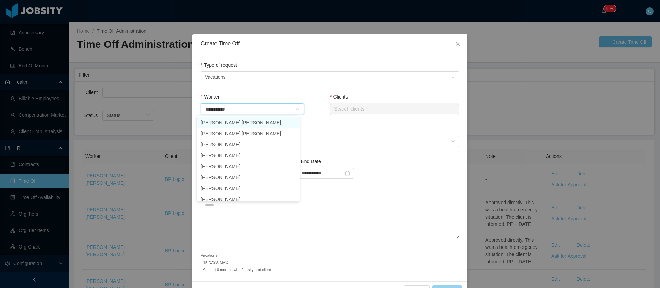
click at [219, 122] on li "[PERSON_NAME] [PERSON_NAME]" at bounding box center [248, 122] width 103 height 11
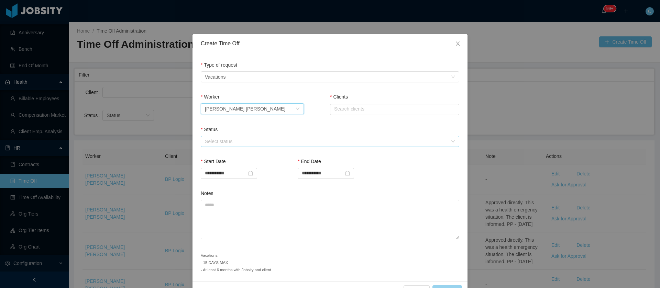
click at [224, 141] on div "Select status" at bounding box center [326, 141] width 243 height 7
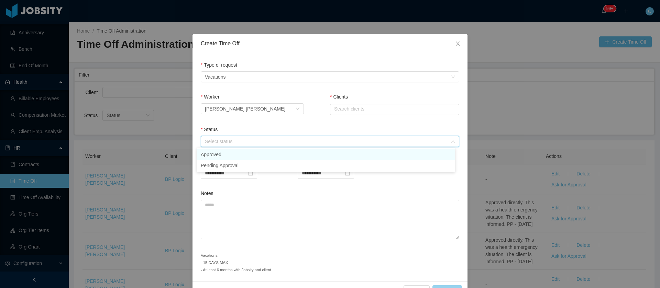
click at [216, 156] on li "Approved" at bounding box center [326, 154] width 258 height 11
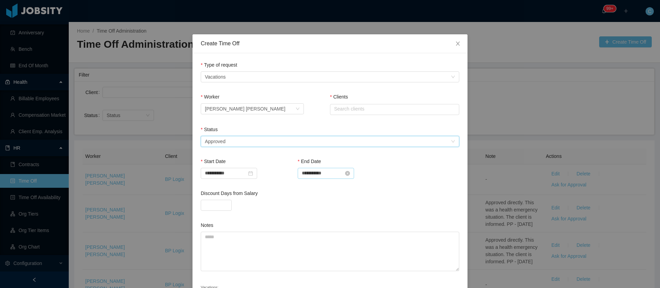
scroll to position [52, 0]
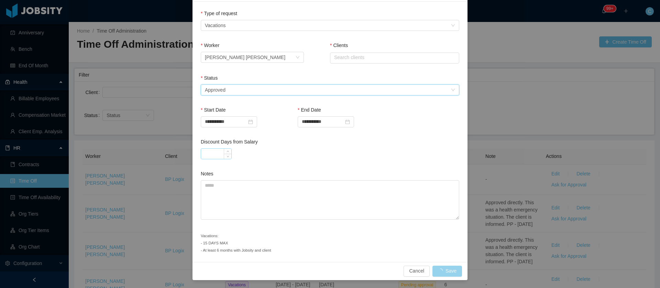
click at [208, 151] on input "Discount Days from Salary" at bounding box center [216, 154] width 30 height 10
click at [369, 60] on input "text" at bounding box center [394, 58] width 129 height 11
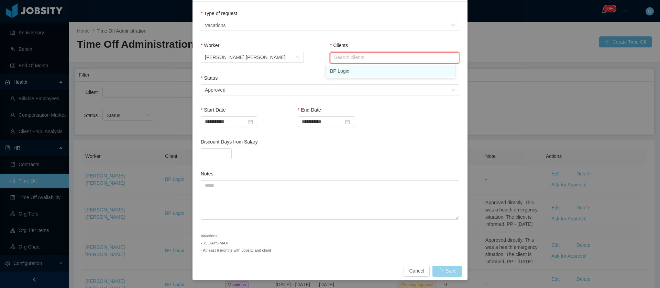
click at [337, 73] on li "BP Logix" at bounding box center [390, 71] width 129 height 11
type input "********"
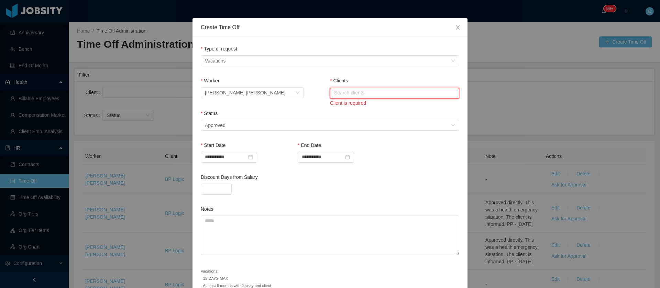
scroll to position [0, 0]
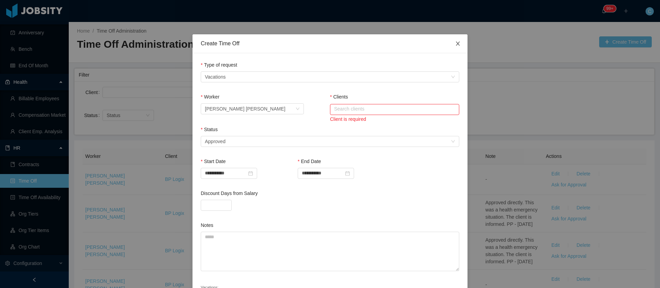
click at [455, 44] on icon "icon: close" at bounding box center [457, 43] width 5 height 5
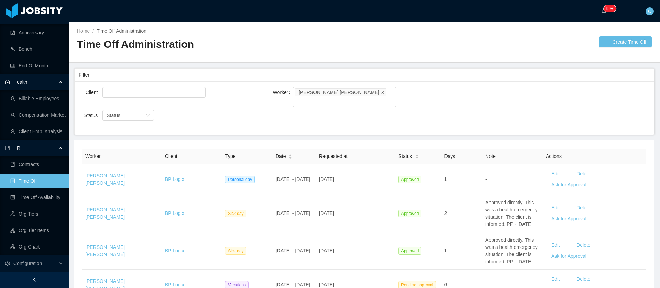
click at [381, 93] on icon "icon: close" at bounding box center [382, 92] width 2 height 2
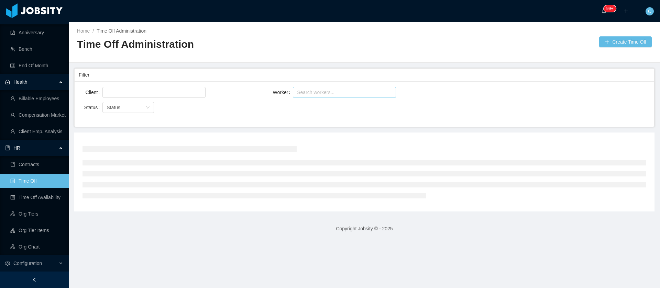
click at [346, 94] on div "Search workers..." at bounding box center [341, 92] width 89 height 7
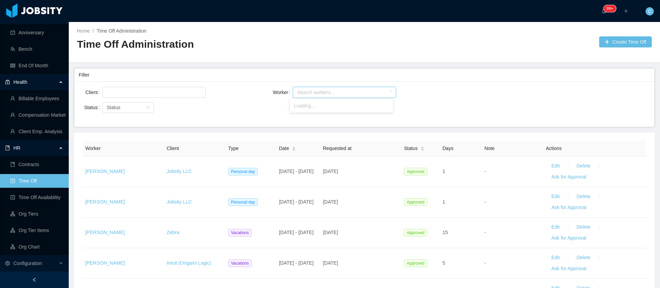
paste input "**********"
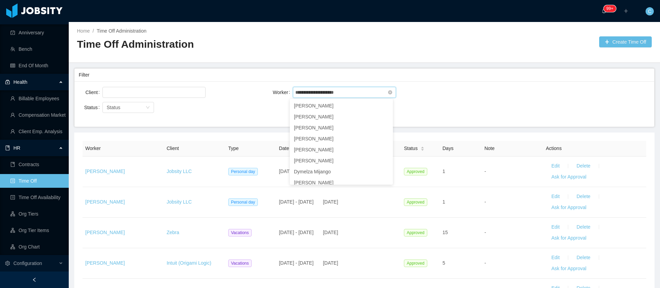
type input "**********"
drag, startPoint x: 352, startPoint y: 93, endPoint x: 332, endPoint y: 93, distance: 19.9
click at [332, 93] on div "Search workers..." at bounding box center [342, 92] width 94 height 10
paste input "**********"
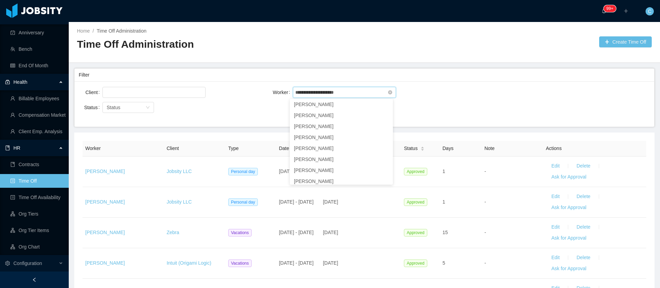
type input "**********"
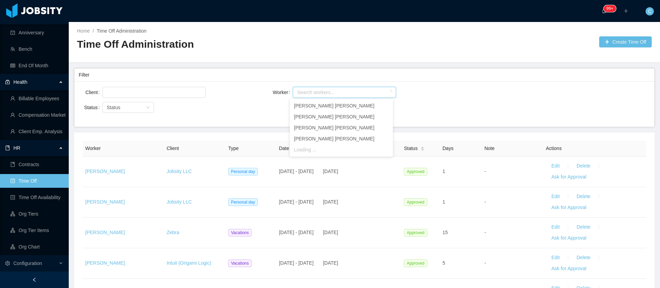
drag, startPoint x: 344, startPoint y: 92, endPoint x: 331, endPoint y: 91, distance: 12.4
click at [331, 91] on div "Search workers..." at bounding box center [342, 92] width 94 height 10
paste input "**********"
type input "**********"
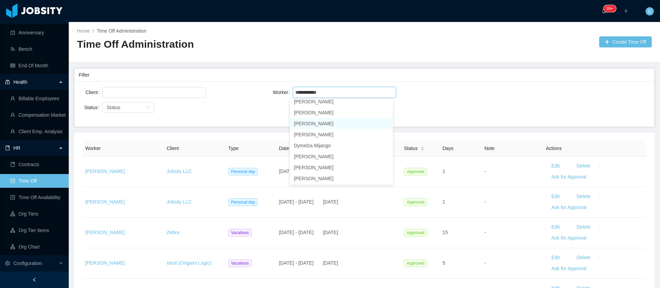
scroll to position [65, 0]
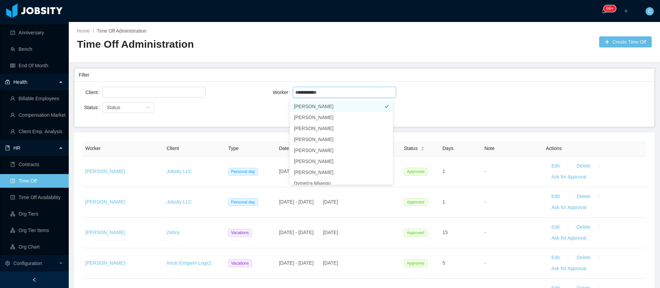
click at [328, 107] on li "[PERSON_NAME]" at bounding box center [341, 106] width 103 height 11
click at [448, 99] on div "Worker Search workers... Gaston Cocce" at bounding box center [364, 93] width 190 height 14
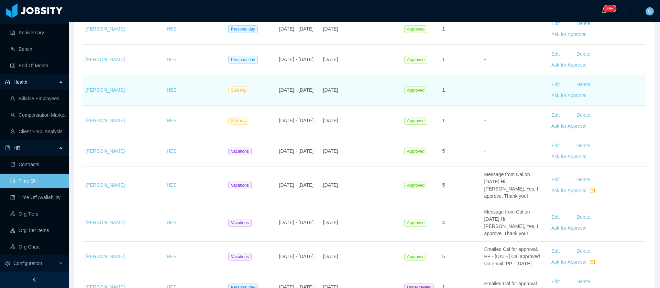
scroll to position [391, 0]
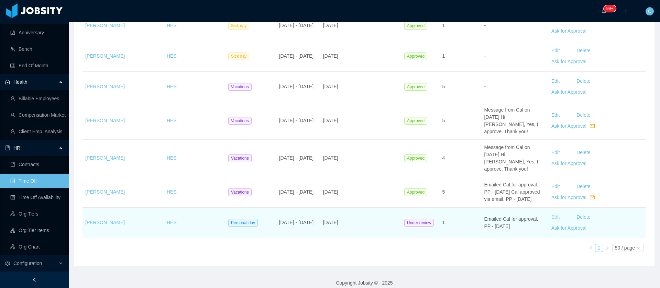
click at [548, 212] on button "Edit" at bounding box center [555, 217] width 19 height 11
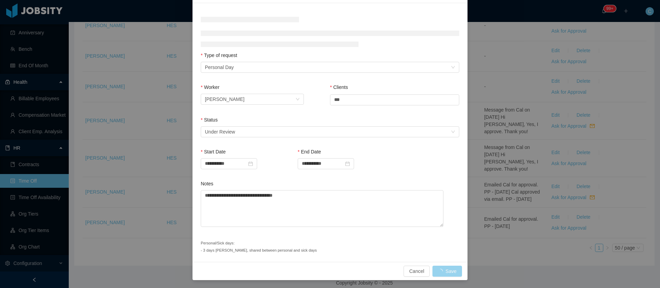
scroll to position [53, 0]
click at [234, 129] on div "Select status Under Review" at bounding box center [328, 131] width 246 height 10
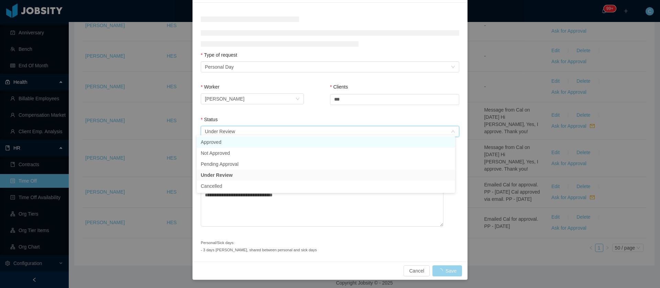
click at [227, 140] on body "Dashboard Clients Allocation Users Workers Tasks Payroll Earnings & Discounts R…" at bounding box center [330, 144] width 660 height 288
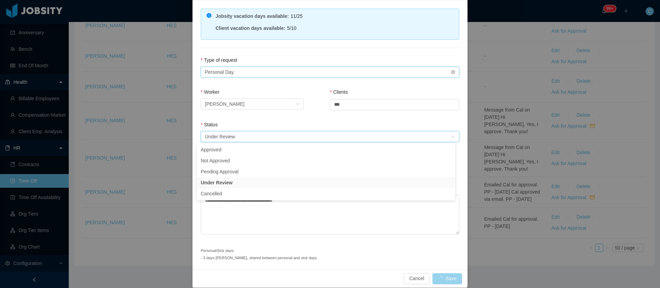
click at [385, 69] on div "Type of Request Personal Day" at bounding box center [328, 72] width 246 height 10
click at [277, 218] on textarea "**********" at bounding box center [330, 215] width 258 height 40
click at [227, 137] on div "Under Review" at bounding box center [220, 137] width 30 height 10
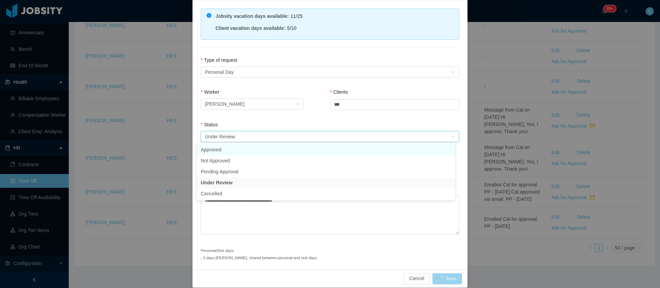
click at [224, 152] on li "Approved" at bounding box center [326, 149] width 258 height 11
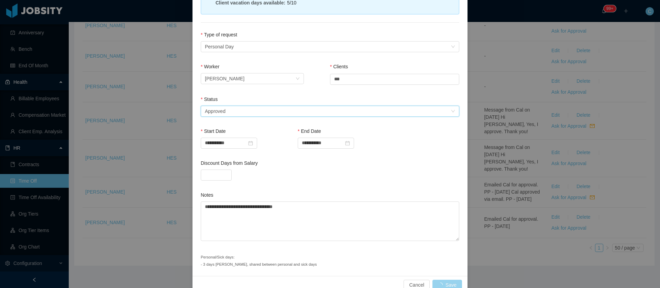
scroll to position [92, 0]
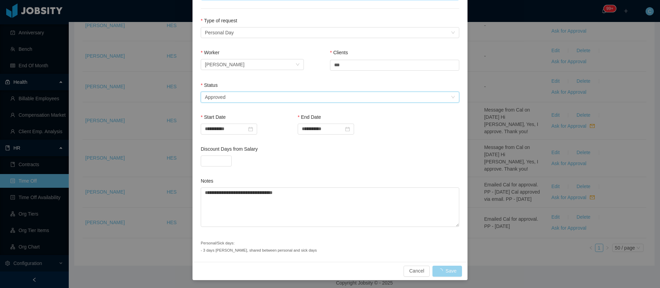
click at [437, 270] on div "Cancel Save" at bounding box center [330, 271] width 264 height 11
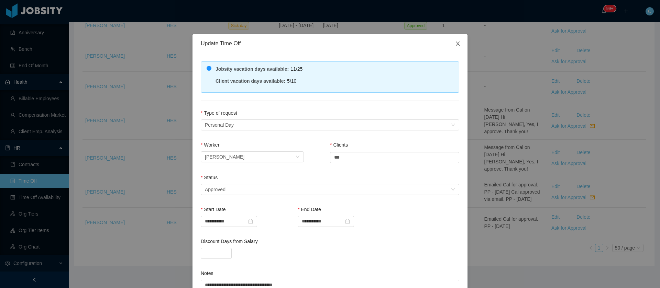
click at [455, 46] on icon "icon: close" at bounding box center [457, 43] width 5 height 5
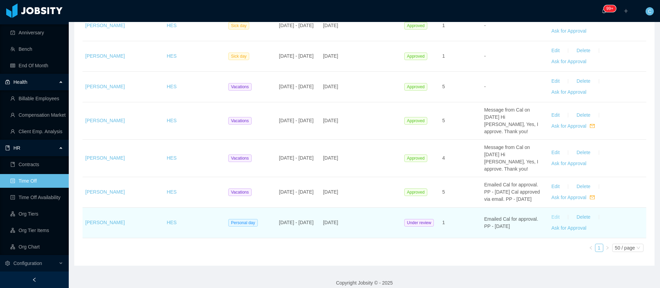
click at [546, 212] on button "Edit" at bounding box center [555, 217] width 19 height 11
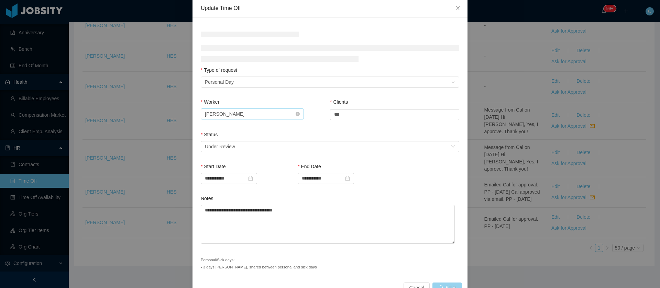
scroll to position [52, 0]
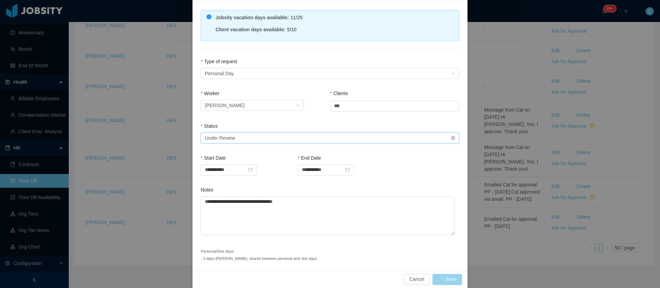
click at [245, 133] on div "Select status Under Review" at bounding box center [328, 138] width 246 height 10
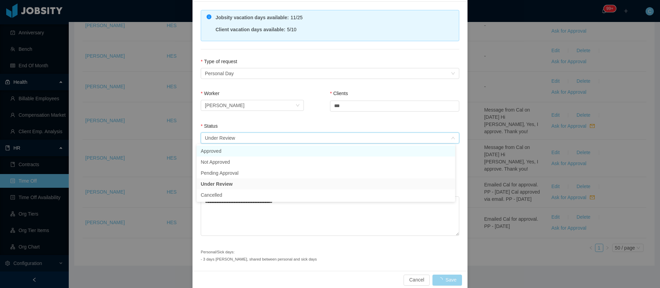
click at [233, 153] on li "Approved" at bounding box center [326, 151] width 258 height 11
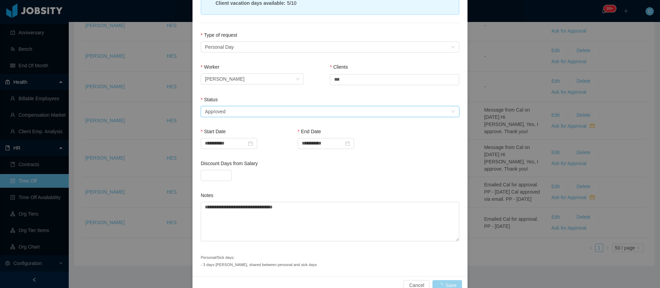
scroll to position [92, 0]
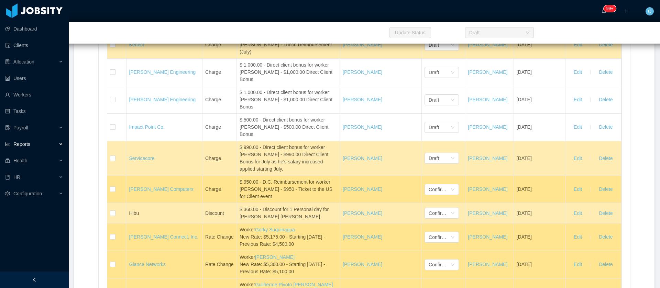
scroll to position [3763, 0]
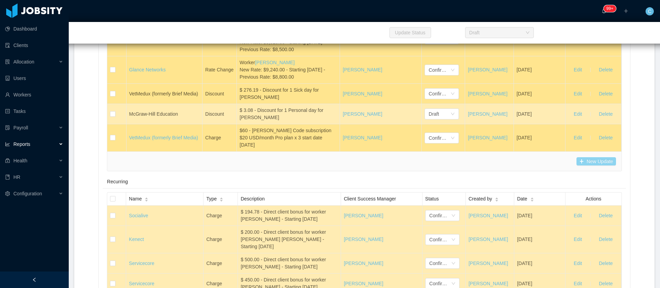
click at [585, 166] on button "New Update" at bounding box center [596, 161] width 40 height 8
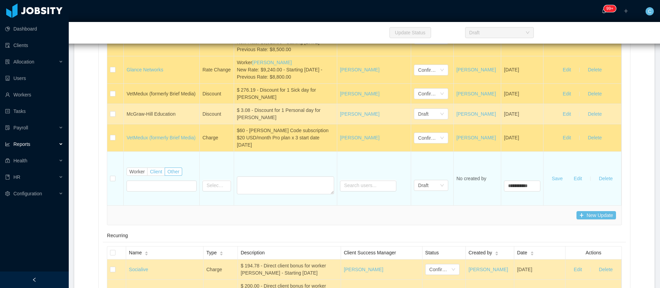
click at [150, 175] on span "Client" at bounding box center [156, 171] width 12 height 5
click at [149, 192] on input "text" at bounding box center [154, 186] width 56 height 11
type input "**"
click at [135, 228] on li "BP Logix" at bounding box center [155, 226] width 63 height 11
type input "**********"
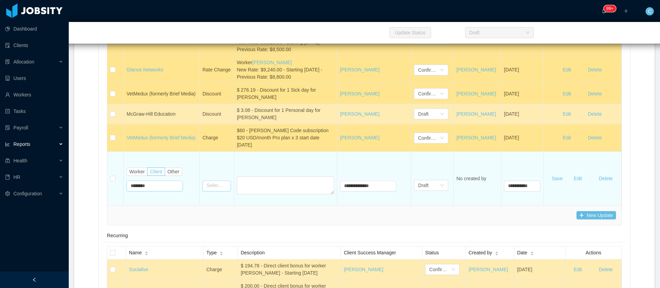
type input "********"
click at [225, 192] on input "text" at bounding box center [216, 186] width 29 height 11
click at [212, 230] on li "Charge" at bounding box center [217, 229] width 37 height 11
type input "******"
click at [245, 195] on textarea at bounding box center [285, 186] width 97 height 18
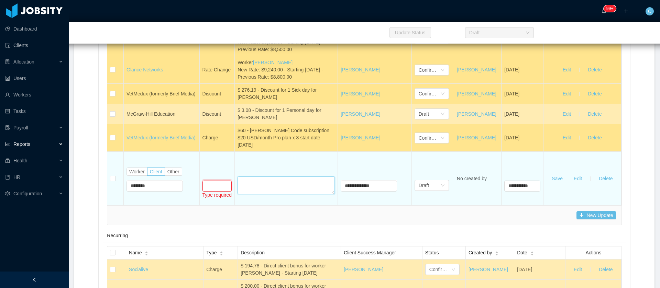
paste textarea "**********"
type textarea "**********"
click at [218, 192] on input "text" at bounding box center [217, 186] width 30 height 11
click at [216, 192] on input "text" at bounding box center [217, 186] width 30 height 11
click at [207, 229] on li "Charge" at bounding box center [217, 229] width 37 height 11
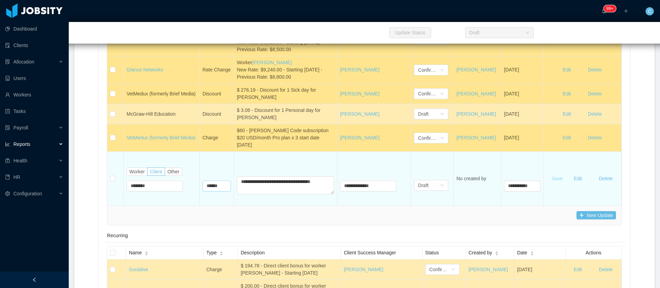
type input "******"
click at [555, 184] on button "Save" at bounding box center [557, 178] width 22 height 11
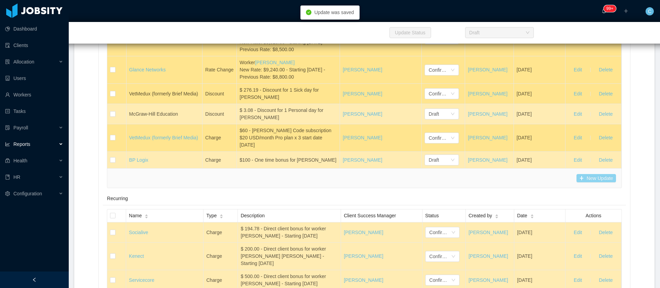
click at [576, 183] on button "New Update" at bounding box center [596, 178] width 40 height 8
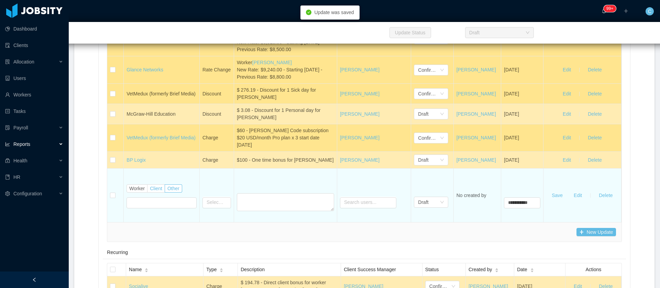
click at [137, 191] on span "Worker" at bounding box center [136, 188] width 15 height 5
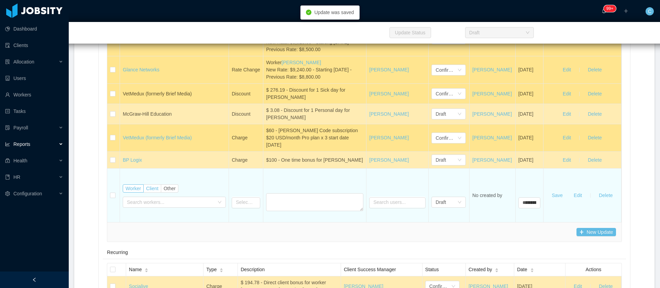
click at [148, 193] on label "Client" at bounding box center [153, 189] width 18 height 8
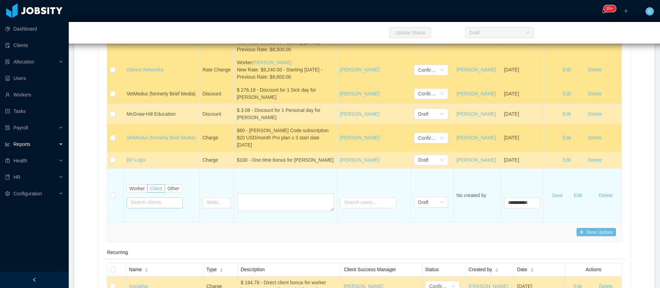
click at [146, 209] on input "text" at bounding box center [154, 203] width 56 height 11
click at [139, 249] on li "BP Logix" at bounding box center [155, 246] width 63 height 11
type input "**********"
type input "********"
click at [280, 211] on textarea at bounding box center [285, 202] width 97 height 18
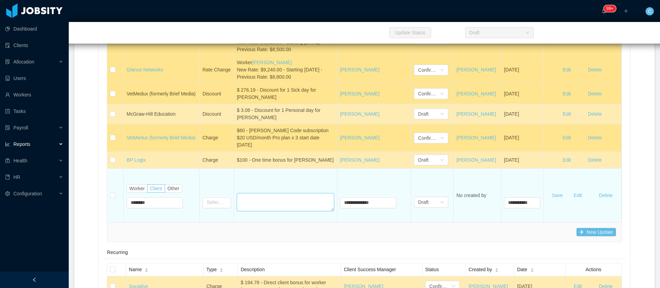
paste textarea "**********"
type textarea "**********"
click at [211, 209] on input "text" at bounding box center [216, 203] width 29 height 11
click at [211, 247] on li "Charge" at bounding box center [217, 246] width 37 height 11
type input "******"
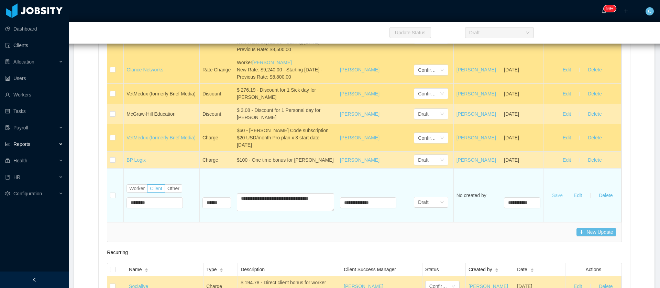
click at [552, 201] on button "Save" at bounding box center [557, 195] width 22 height 11
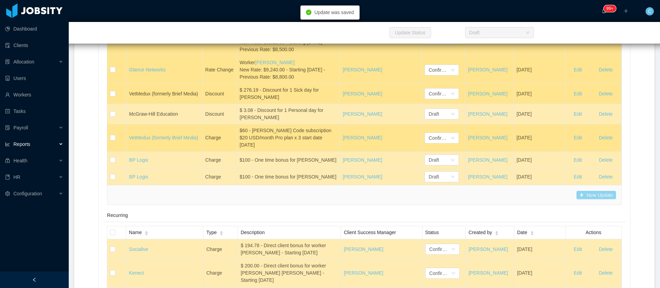
click at [587, 199] on button "New Update" at bounding box center [596, 195] width 40 height 8
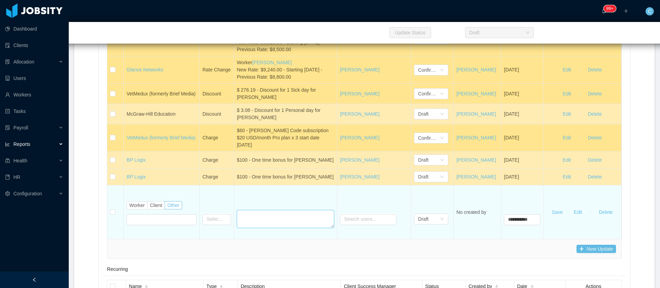
click at [283, 228] on textarea at bounding box center [285, 219] width 97 height 18
paste textarea "**********"
type textarea "**********"
click at [220, 225] on input "text" at bounding box center [216, 219] width 29 height 11
click at [215, 213] on li "Charge" at bounding box center [217, 214] width 37 height 11
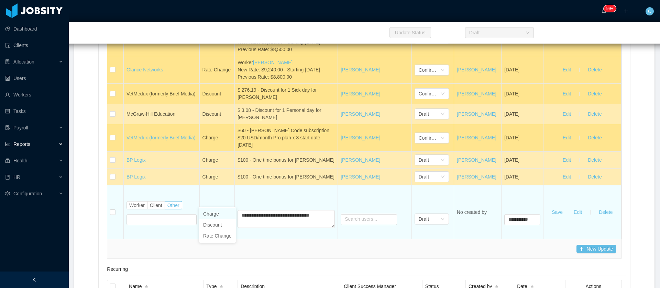
type input "******"
click at [152, 208] on span "Client" at bounding box center [156, 205] width 12 height 5
click at [159, 225] on input "text" at bounding box center [154, 219] width 56 height 11
click at [146, 215] on li "BP Logix" at bounding box center [155, 214] width 63 height 11
type input "**********"
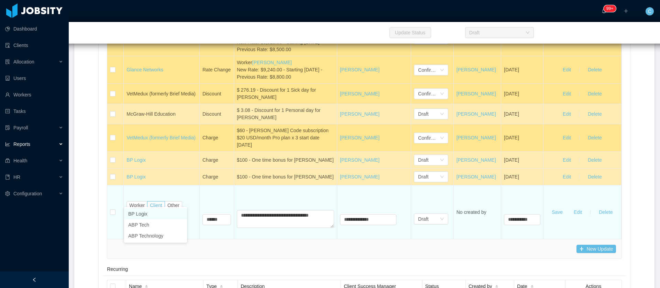
type input "********"
click at [554, 218] on button "Save" at bounding box center [557, 212] width 22 height 11
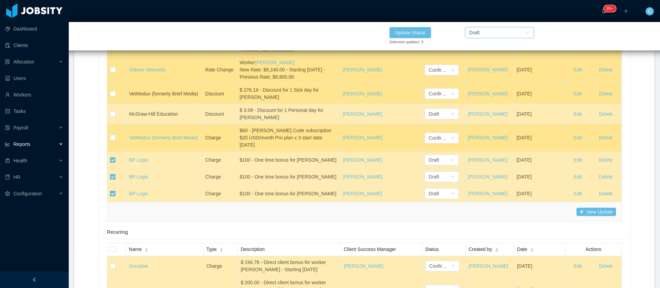
click at [473, 32] on div "Draft" at bounding box center [474, 32] width 10 height 10
click at [488, 57] on li "Confirmed" at bounding box center [499, 57] width 69 height 11
click at [420, 31] on button "Update Status" at bounding box center [410, 32] width 42 height 11
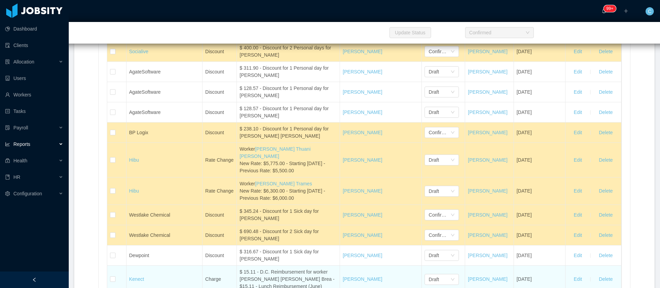
scroll to position [3042, 0]
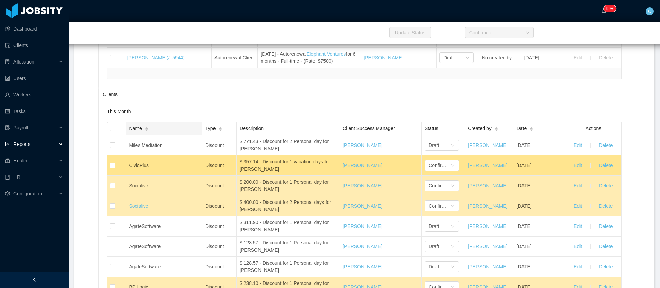
click at [145, 130] on icon "icon: caret-up" at bounding box center [147, 128] width 4 height 4
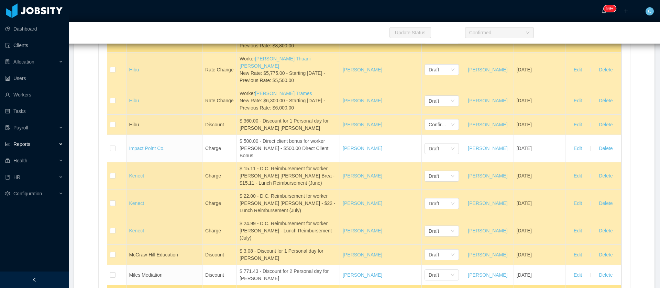
scroll to position [3506, 0]
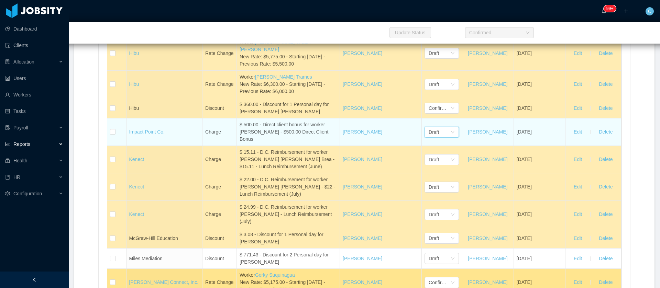
click at [429, 137] on div "Draft" at bounding box center [434, 132] width 10 height 10
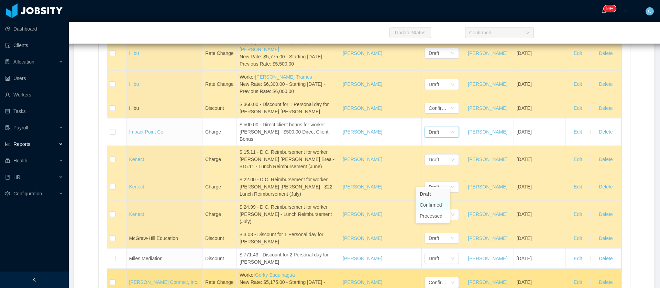
click at [427, 208] on li "Confirmed" at bounding box center [433, 205] width 34 height 11
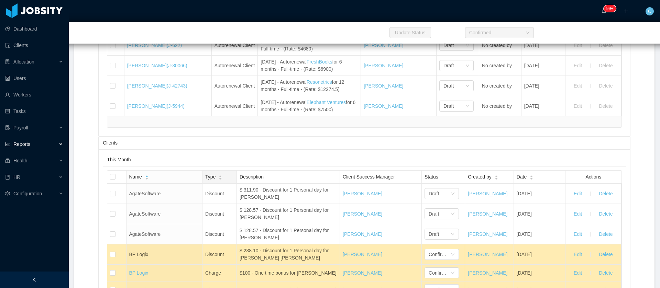
scroll to position [3145, 0]
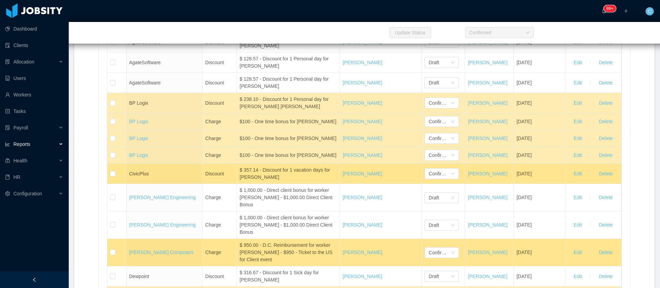
click at [208, 29] on div "Type" at bounding box center [213, 25] width 17 height 7
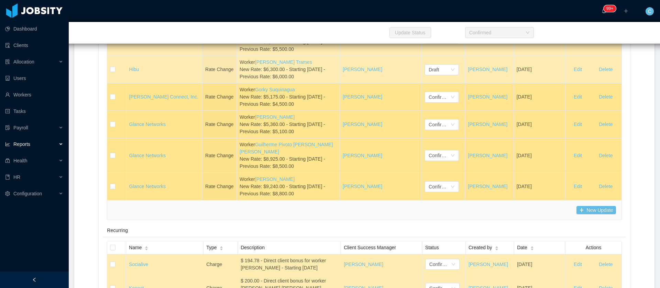
scroll to position [3763, 0]
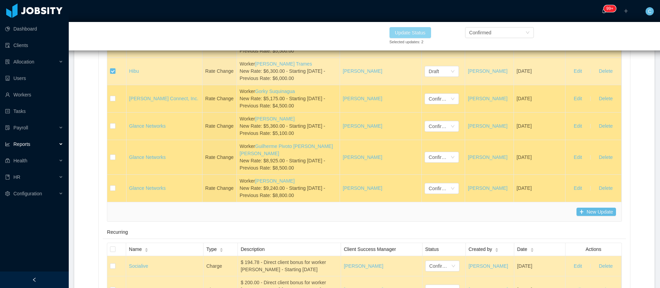
click at [410, 30] on button "Update Status" at bounding box center [410, 32] width 42 height 11
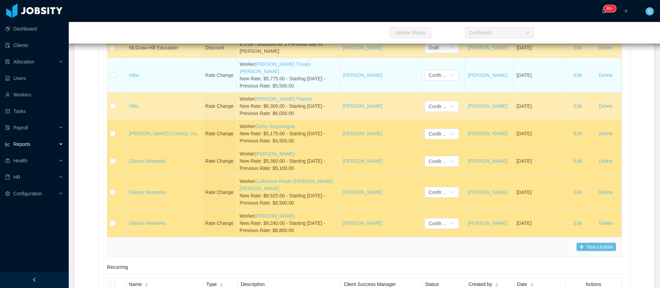
scroll to position [3712, 0]
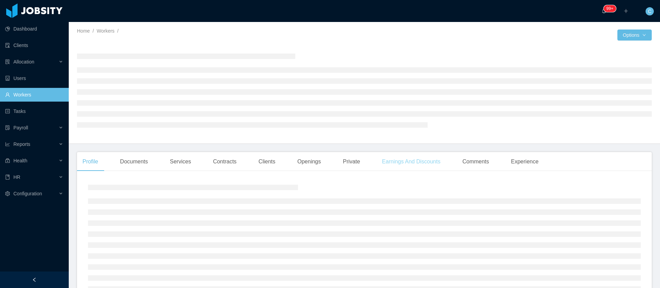
click at [386, 164] on div "Earnings And Discounts" at bounding box center [410, 161] width 69 height 19
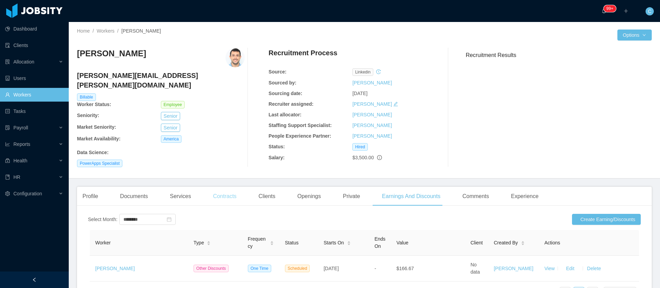
click at [234, 189] on div "Contracts" at bounding box center [225, 196] width 34 height 19
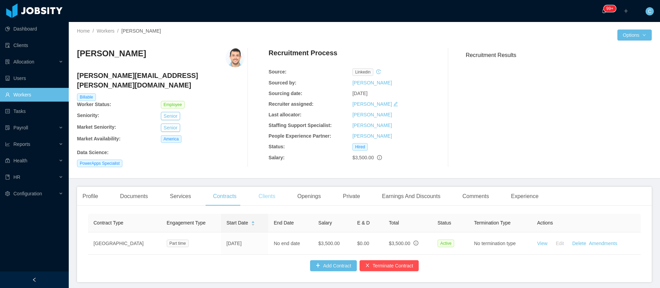
click at [263, 189] on div "Clients" at bounding box center [267, 196] width 28 height 19
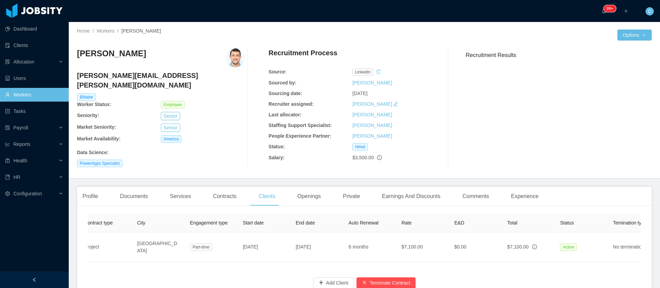
scroll to position [0, 143]
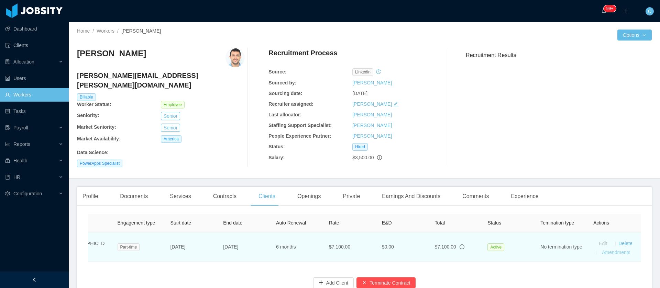
click at [611, 250] on link "Amendments" at bounding box center [616, 252] width 28 height 5
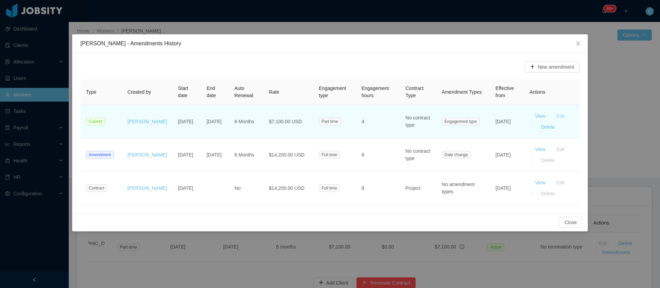
click at [558, 117] on button "Edit" at bounding box center [560, 116] width 19 height 11
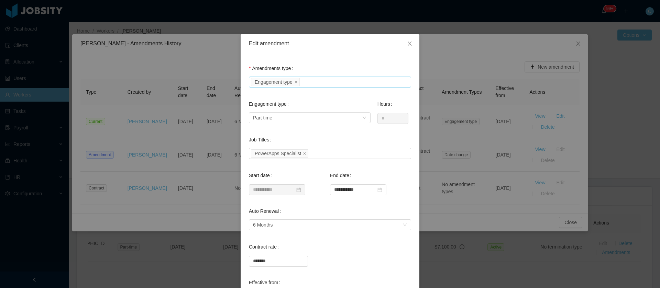
click at [294, 83] on icon "icon: close" at bounding box center [295, 81] width 3 height 3
click at [289, 84] on div "Amendments types" at bounding box center [328, 82] width 151 height 7
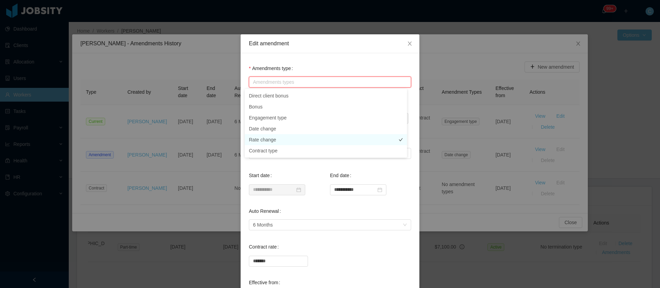
click at [279, 140] on li "Rate change" at bounding box center [326, 139] width 162 height 11
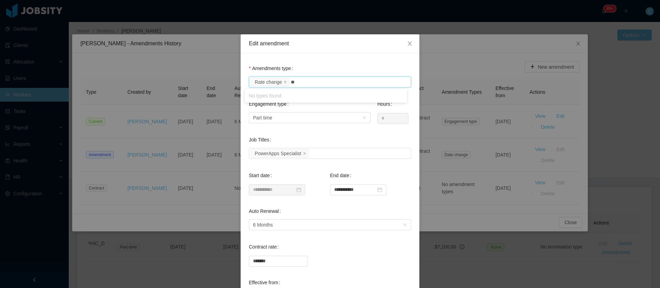
type input "*"
click at [301, 119] on li "Engagement type" at bounding box center [326, 117] width 162 height 11
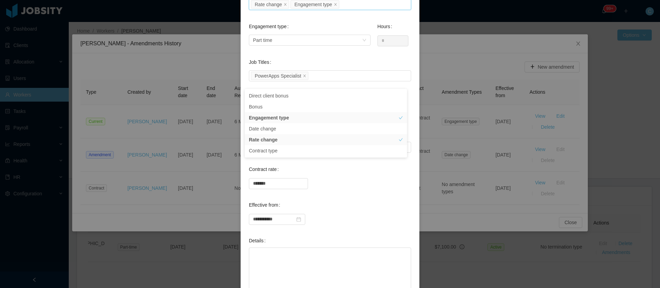
scroll to position [178, 0]
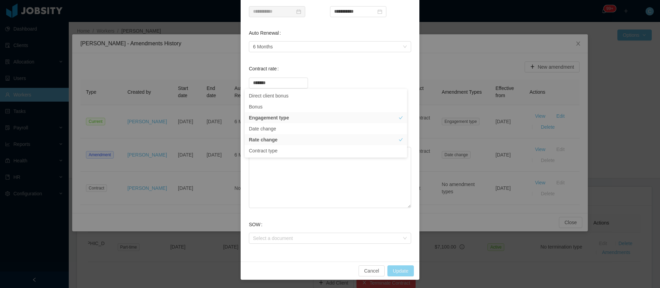
click at [388, 272] on button "Update" at bounding box center [400, 271] width 26 height 11
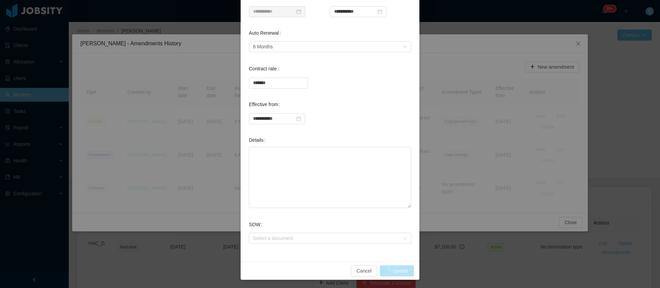
type input "**********"
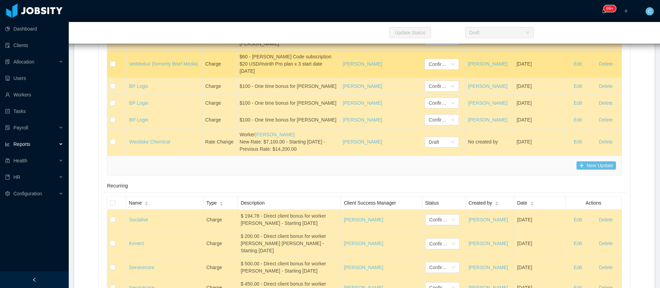
scroll to position [3815, 0]
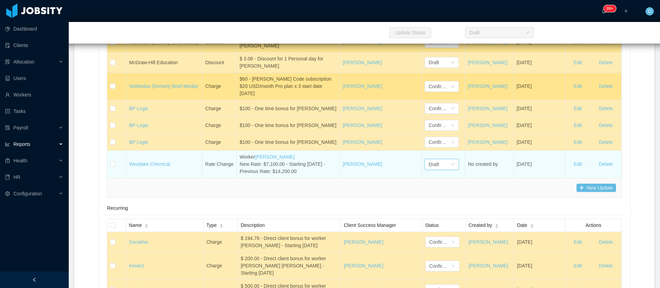
click at [442, 170] on div "Draft" at bounding box center [441, 164] width 34 height 11
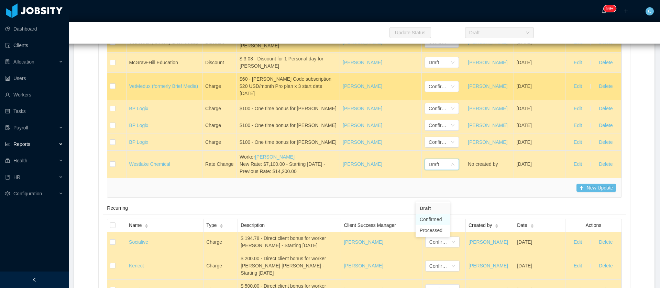
click at [436, 219] on li "Confirmed" at bounding box center [433, 219] width 34 height 11
click at [576, 192] on button "New Update" at bounding box center [596, 188] width 40 height 8
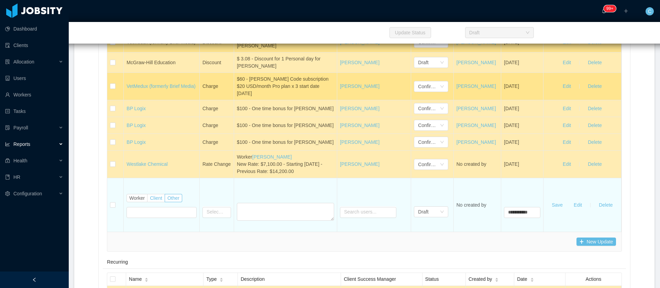
click at [154, 201] on span "Client" at bounding box center [156, 198] width 12 height 5
click at [159, 218] on input "text" at bounding box center [154, 212] width 56 height 11
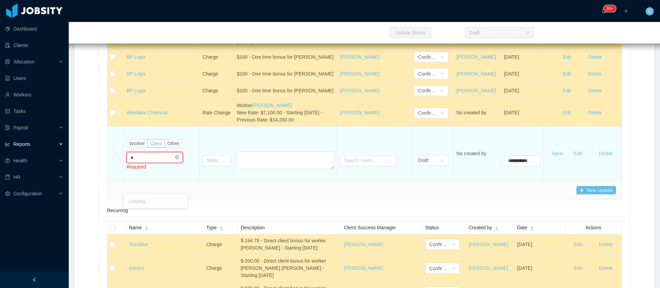
type input "**"
click at [136, 202] on li "BP Logix" at bounding box center [155, 201] width 63 height 11
type input "**********"
type input "********"
click at [216, 167] on input "text" at bounding box center [216, 161] width 29 height 11
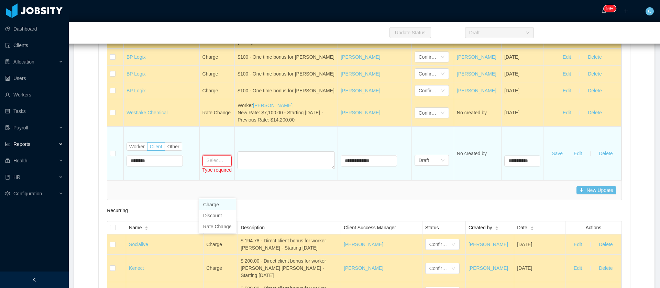
click at [209, 207] on li "Charge" at bounding box center [217, 204] width 37 height 11
type input "******"
click at [264, 169] on textarea at bounding box center [285, 161] width 97 height 18
paste textarea "**********"
type textarea "**********"
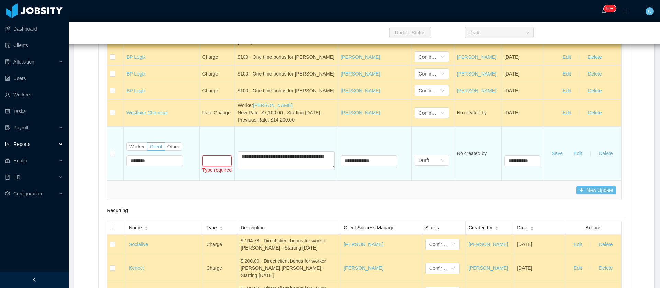
click at [211, 167] on input "text" at bounding box center [217, 161] width 30 height 11
click at [211, 202] on li "Charge" at bounding box center [217, 204] width 37 height 11
type input "******"
click at [424, 166] on div "Draft" at bounding box center [429, 160] width 22 height 10
click at [426, 216] on li "Confirmed" at bounding box center [421, 215] width 34 height 11
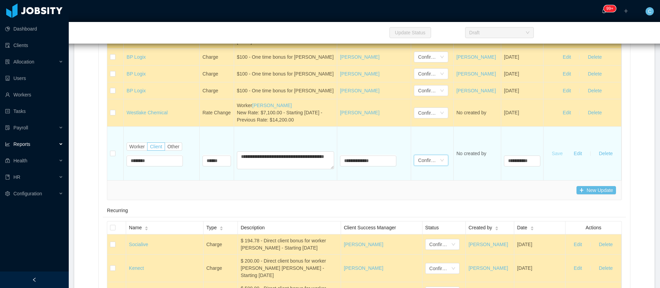
click at [547, 159] on button "Save" at bounding box center [557, 153] width 22 height 11
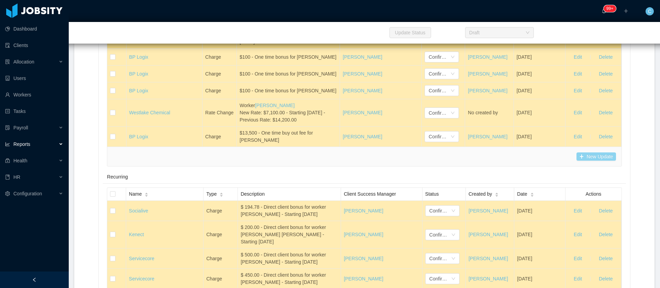
click at [594, 161] on button "New Update" at bounding box center [596, 157] width 40 height 8
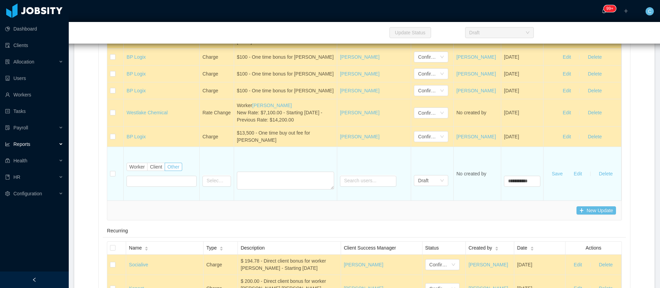
click at [139, 170] on span "Worker" at bounding box center [136, 166] width 15 height 5
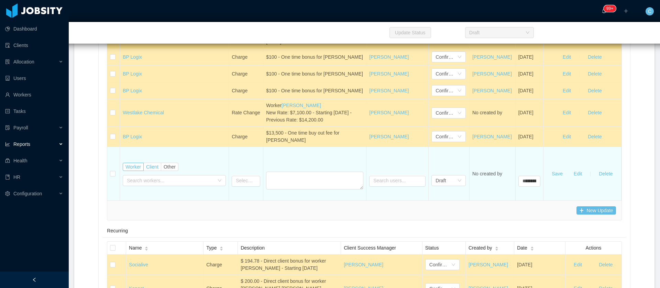
click at [149, 171] on label "Client" at bounding box center [153, 167] width 18 height 8
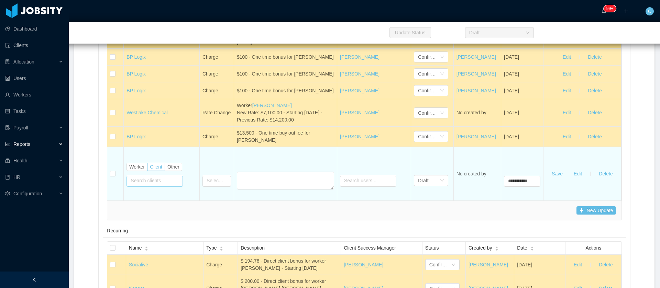
click at [155, 187] on input "text" at bounding box center [154, 181] width 56 height 11
type input "***"
click at [141, 221] on li "Tough Mudder" at bounding box center [155, 221] width 63 height 11
type input "**********"
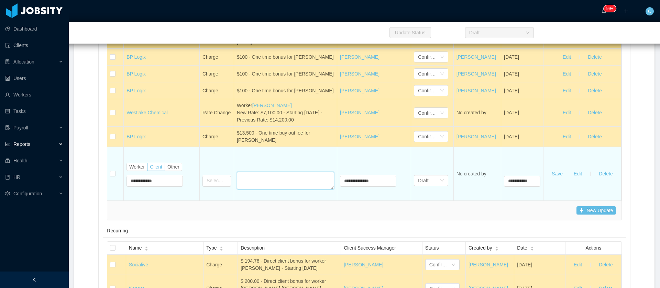
click at [245, 190] on textarea at bounding box center [285, 181] width 97 height 18
paste textarea "**********"
type textarea "**********"
click at [214, 187] on input "text" at bounding box center [216, 181] width 29 height 11
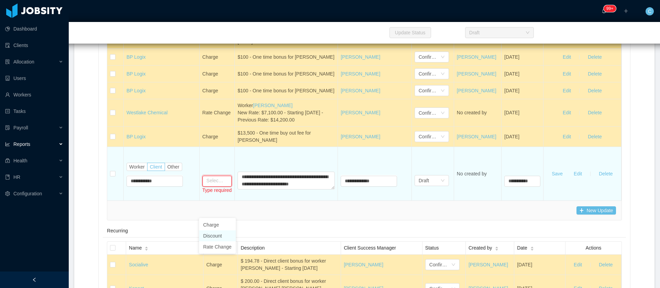
click at [218, 235] on li "Discount" at bounding box center [217, 236] width 37 height 11
type input "********"
click at [418, 186] on div "Draft" at bounding box center [423, 181] width 10 height 10
click at [431, 236] on li "Confirmed" at bounding box center [421, 236] width 34 height 11
click at [580, 215] on button "New Update" at bounding box center [596, 211] width 40 height 8
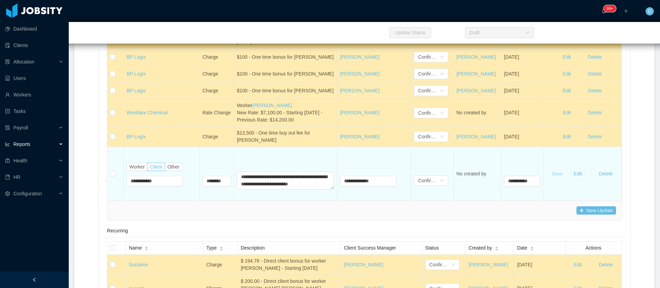
click at [553, 179] on button "Save" at bounding box center [557, 173] width 22 height 11
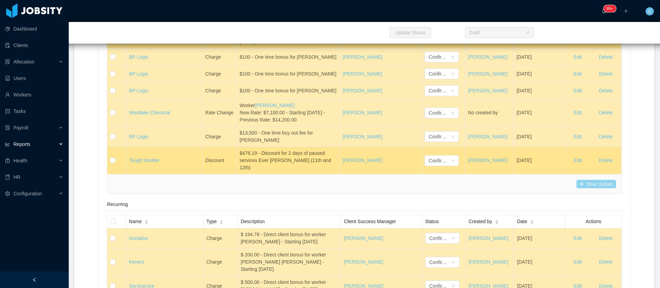
click at [578, 188] on button "New Update" at bounding box center [596, 184] width 40 height 8
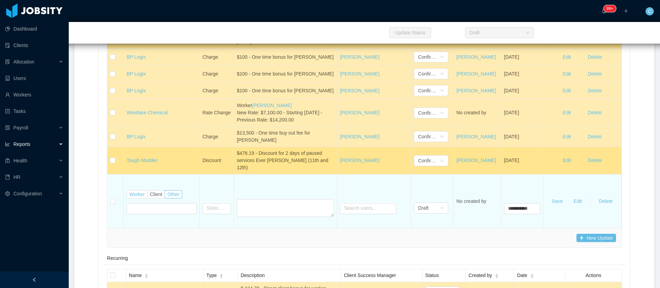
click at [143, 199] on label "Worker" at bounding box center [136, 194] width 21 height 8
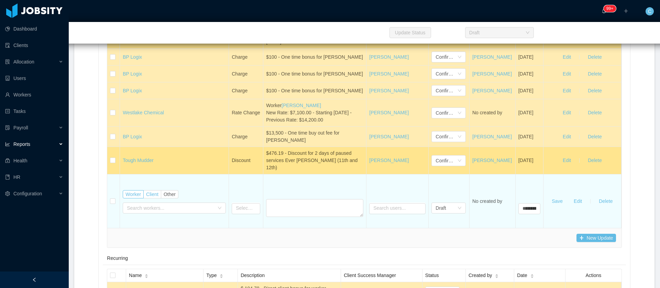
click at [149, 197] on span "Client" at bounding box center [152, 194] width 12 height 5
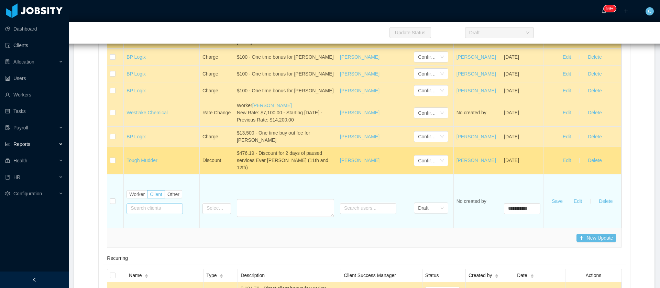
click at [150, 214] on input "text" at bounding box center [154, 208] width 56 height 11
type input "**"
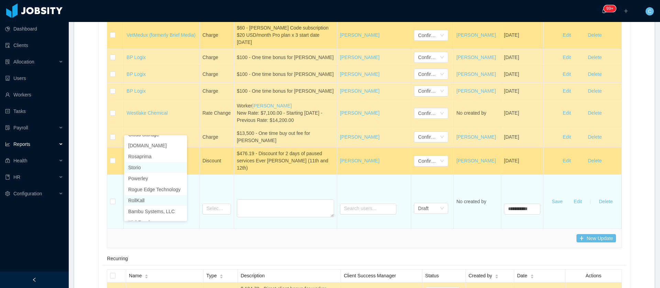
scroll to position [103, 0]
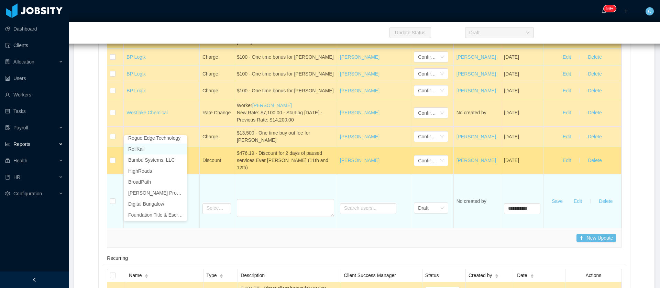
click at [140, 150] on li "RollKall" at bounding box center [155, 149] width 63 height 11
type input "**********"
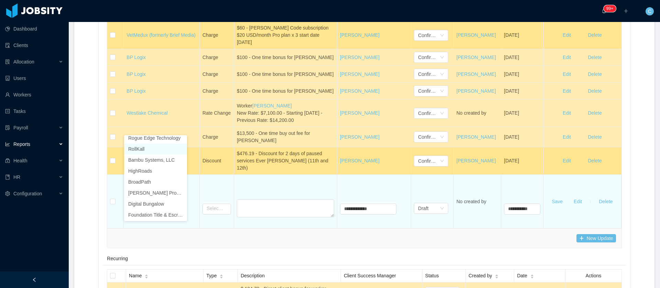
scroll to position [1, 0]
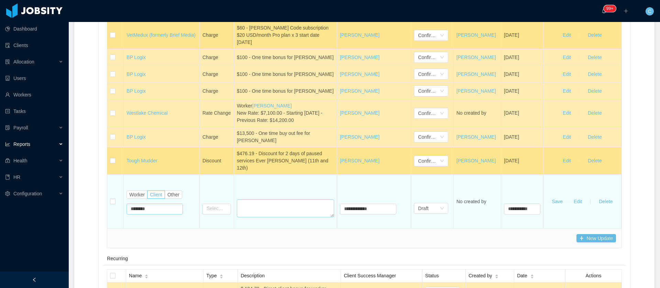
type input "********"
click at [244, 218] on textarea at bounding box center [285, 209] width 97 height 18
paste textarea "**********"
type textarea "**********"
click at [217, 215] on input "text" at bounding box center [216, 209] width 29 height 11
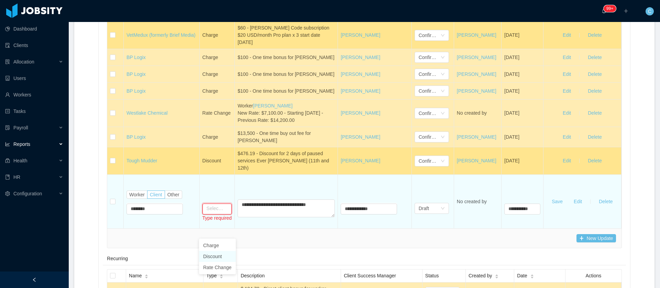
click at [214, 257] on li "Discount" at bounding box center [217, 256] width 37 height 11
type input "********"
click at [440, 211] on icon "icon: down" at bounding box center [442, 209] width 4 height 4
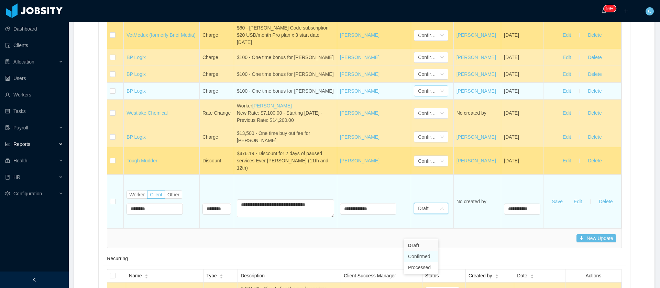
drag, startPoint x: 422, startPoint y: 255, endPoint x: 415, endPoint y: 126, distance: 128.7
click at [422, 255] on li "Confirmed" at bounding box center [421, 256] width 34 height 11
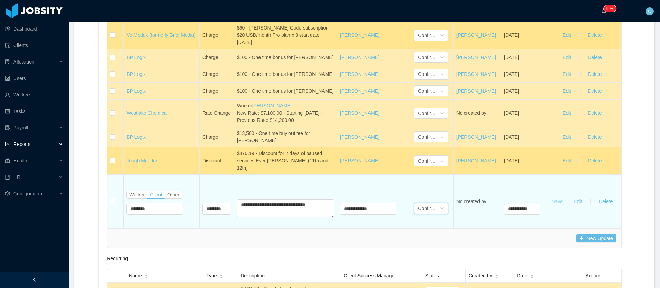
click at [553, 207] on button "Save" at bounding box center [557, 201] width 22 height 11
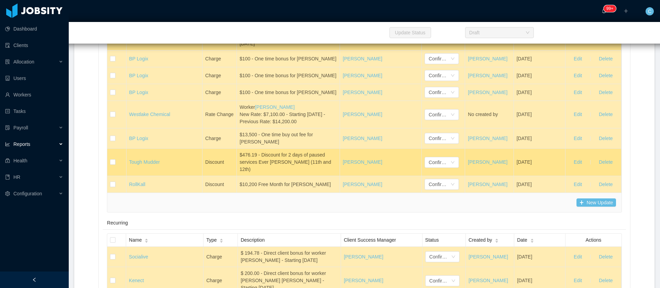
scroll to position [3970, 0]
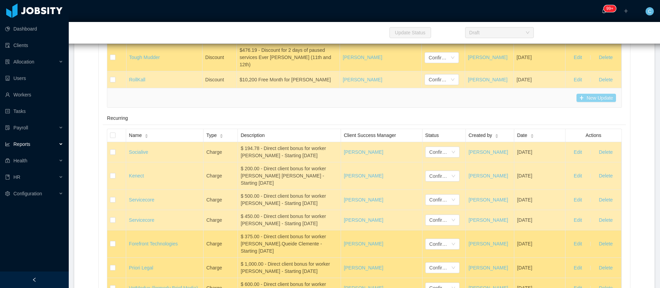
click at [581, 102] on button "New Update" at bounding box center [596, 98] width 40 height 8
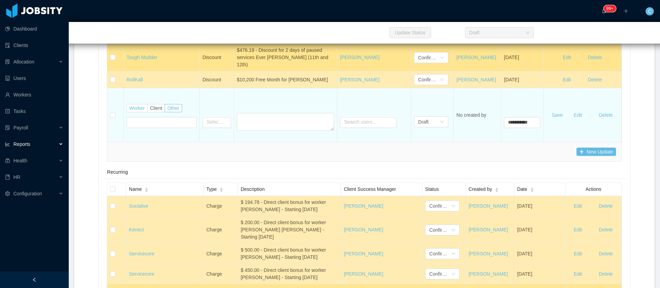
click at [136, 111] on span "Worker" at bounding box center [136, 108] width 15 height 5
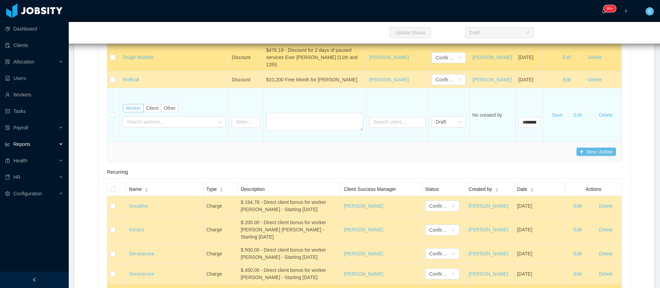
click at [151, 111] on span "Client" at bounding box center [152, 108] width 12 height 5
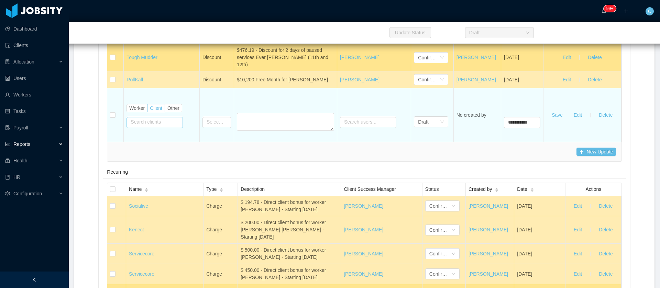
click at [147, 128] on input "text" at bounding box center [154, 122] width 56 height 11
paste input "**********"
type input "**********"
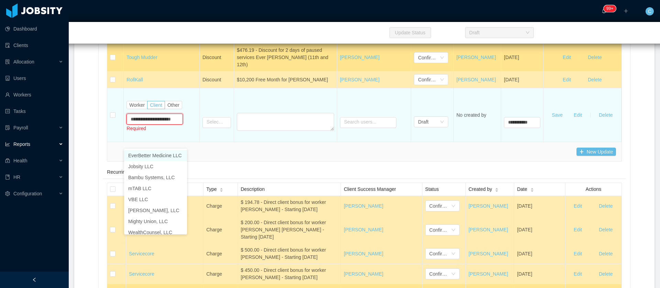
click at [142, 157] on li "EverBetter Medicine LLC" at bounding box center [155, 155] width 63 height 11
type input "**********"
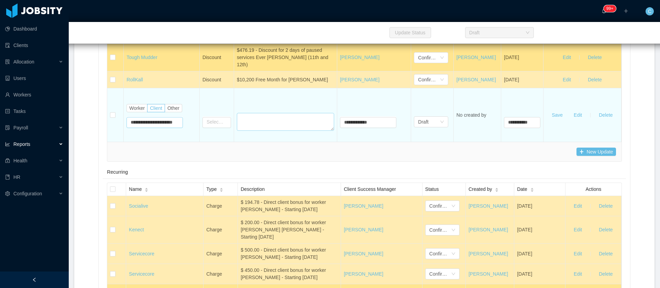
type input "**********"
click at [244, 131] on textarea at bounding box center [285, 122] width 97 height 18
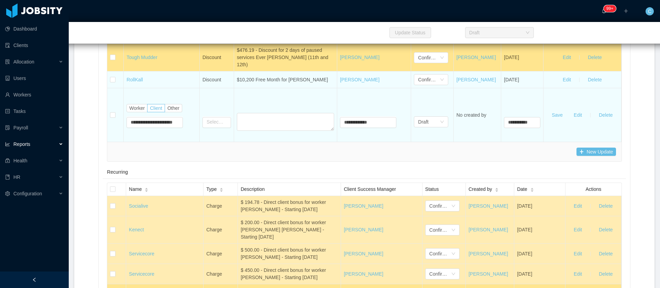
drag, startPoint x: 320, startPoint y: 104, endPoint x: 286, endPoint y: 108, distance: 34.6
click at [285, 88] on td "$10,200 Free Month for [PERSON_NAME]" at bounding box center [285, 79] width 103 height 17
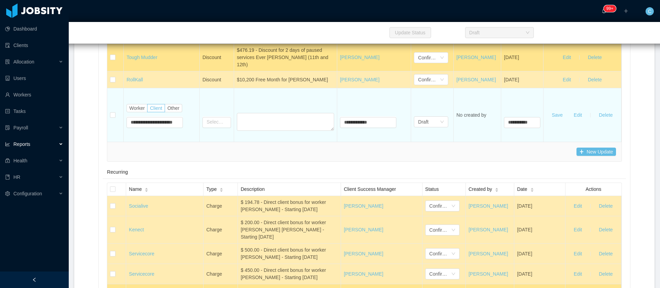
copy div "[PERSON_NAME]"
click at [261, 131] on textarea at bounding box center [285, 122] width 97 height 18
paste textarea "**********"
type textarea "**********"
click at [216, 128] on input "text" at bounding box center [216, 122] width 29 height 11
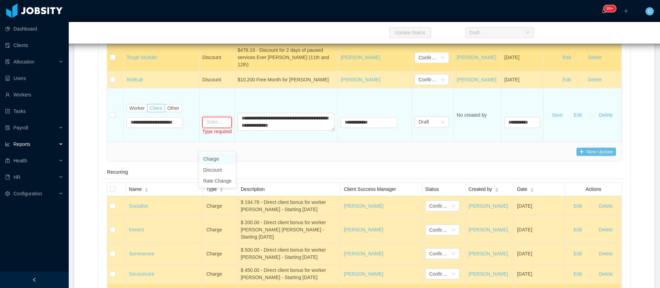
click at [212, 159] on li "Charge" at bounding box center [217, 159] width 37 height 11
type input "******"
click at [430, 127] on div "Draft" at bounding box center [429, 122] width 22 height 10
click at [424, 172] on li "Confirmed" at bounding box center [421, 170] width 34 height 11
click at [546, 121] on button "Save" at bounding box center [557, 115] width 22 height 11
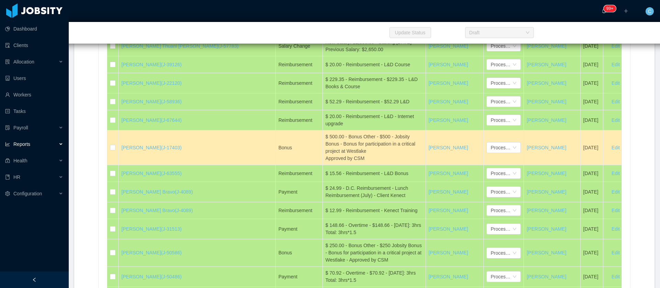
scroll to position [3436, 0]
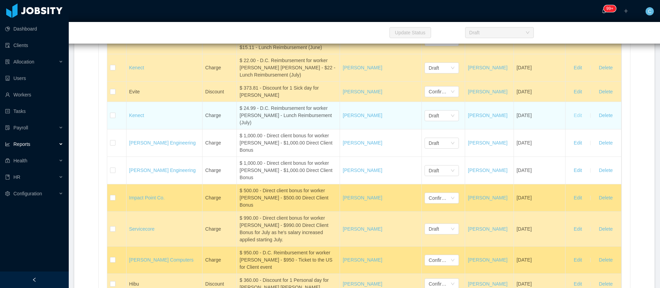
click at [569, 121] on button "Edit" at bounding box center [577, 115] width 19 height 11
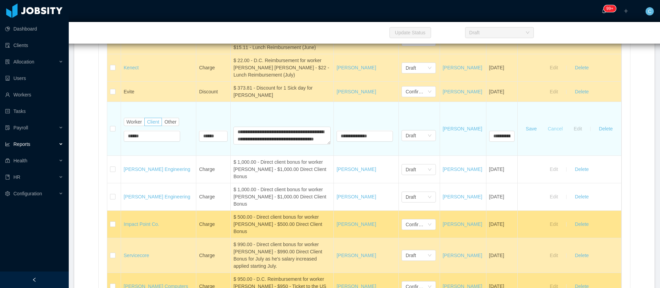
click at [553, 134] on button "Cancel" at bounding box center [555, 128] width 26 height 11
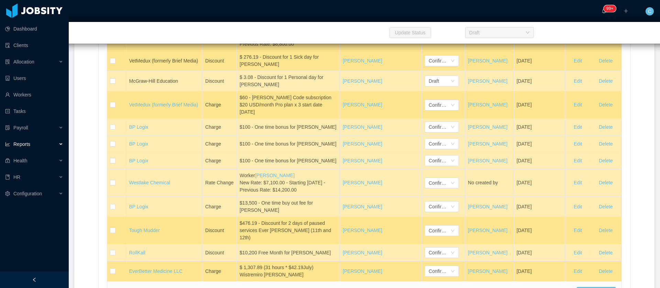
scroll to position [3951, 0]
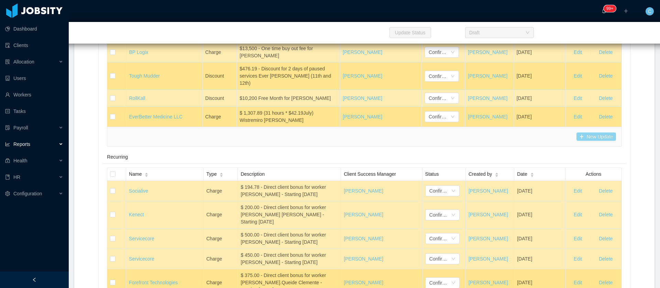
click at [594, 141] on button "New Update" at bounding box center [596, 137] width 40 height 8
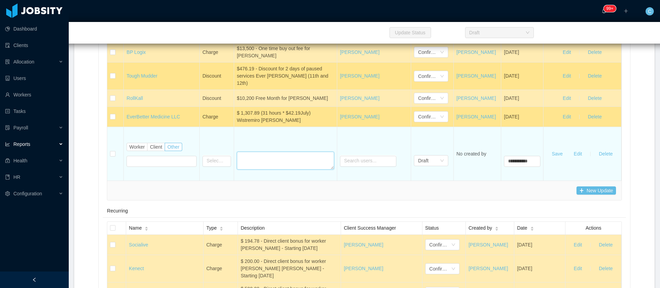
click at [297, 170] on textarea at bounding box center [285, 161] width 97 height 18
paste textarea "**********"
type textarea "**********"
click at [150, 150] on span "Client" at bounding box center [156, 146] width 12 height 5
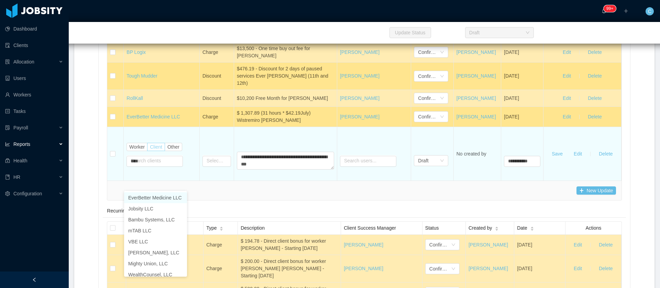
type input "*****"
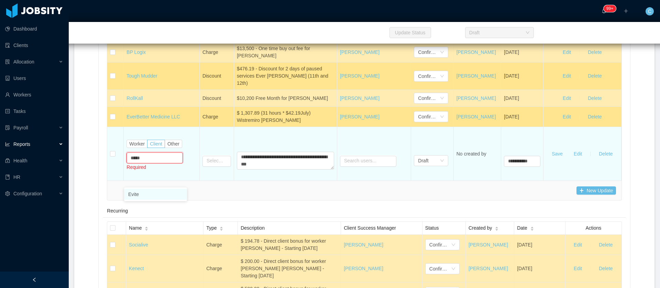
click at [137, 195] on li "Evite" at bounding box center [155, 194] width 63 height 11
type input "**********"
type input "*****"
click at [210, 167] on input "text" at bounding box center [216, 161] width 29 height 11
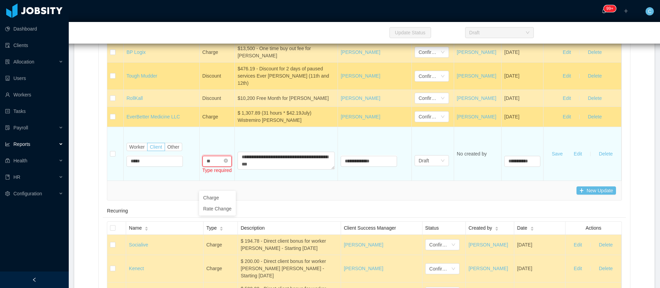
type input "*"
click at [213, 198] on li "Discount" at bounding box center [213, 197] width 29 height 11
type input "********"
click at [418, 166] on div "Draft" at bounding box center [423, 161] width 10 height 10
click at [419, 208] on li "Confirmed" at bounding box center [421, 208] width 34 height 11
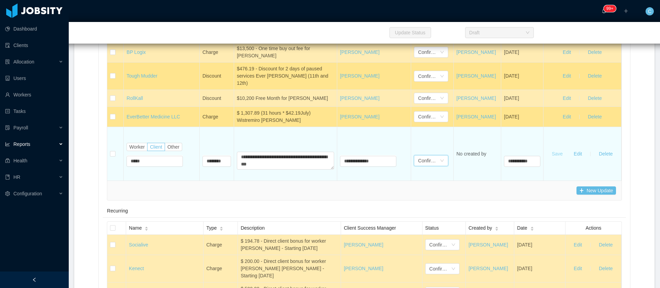
click at [550, 159] on button "Save" at bounding box center [557, 153] width 22 height 11
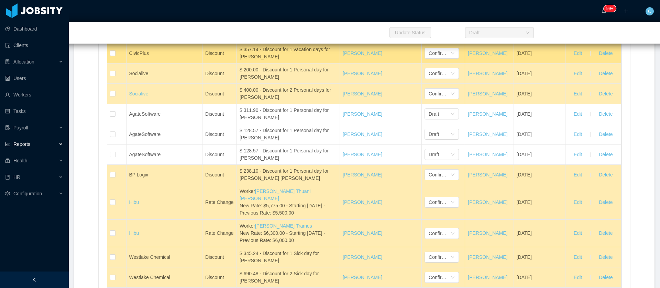
scroll to position [3075, 0]
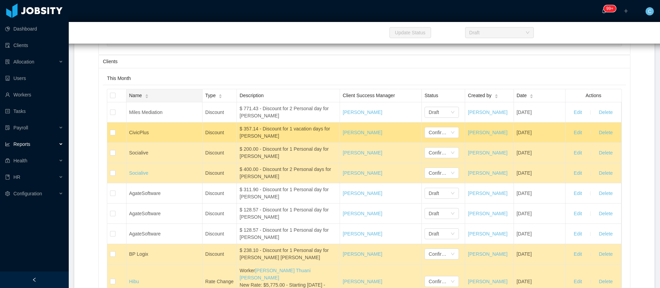
click at [148, 99] on div "Name" at bounding box center [139, 95] width 20 height 7
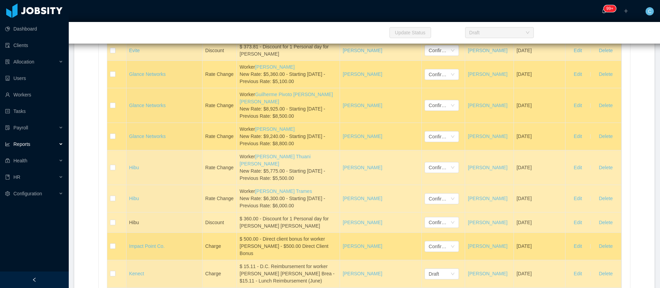
scroll to position [3436, 0]
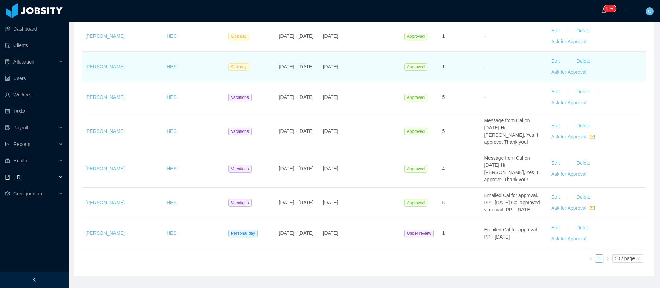
scroll to position [391, 0]
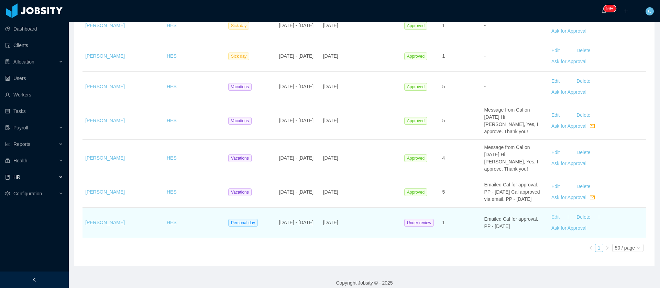
click at [546, 212] on button "Edit" at bounding box center [555, 217] width 19 height 11
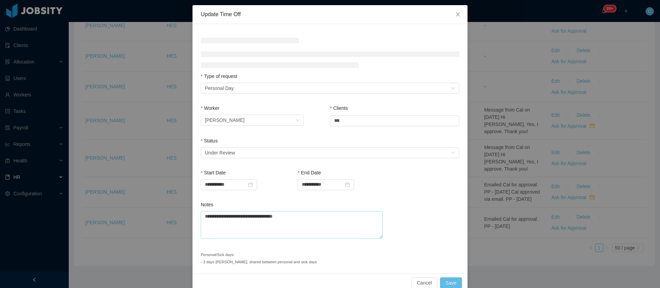
scroll to position [53, 0]
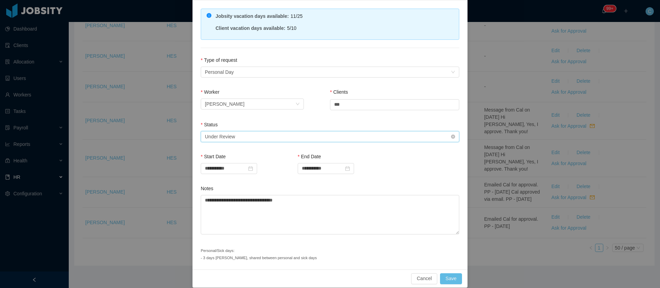
click at [262, 134] on div "Select status Under Review" at bounding box center [328, 137] width 246 height 10
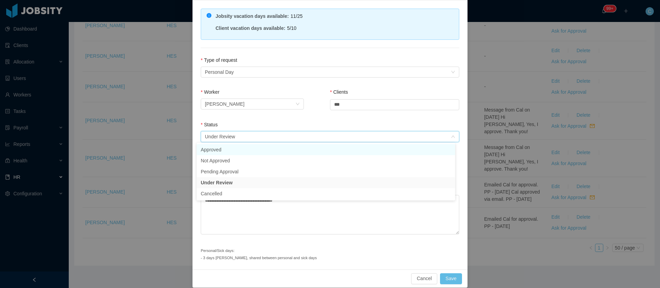
click at [218, 147] on li "Approved" at bounding box center [326, 149] width 258 height 11
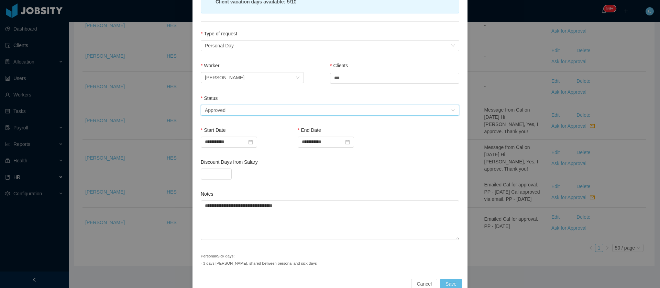
scroll to position [92, 0]
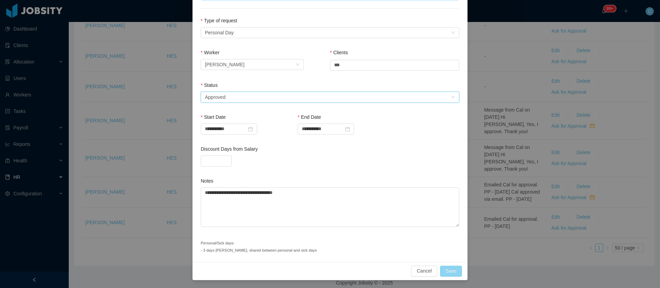
click at [449, 275] on button "Save" at bounding box center [451, 271] width 22 height 11
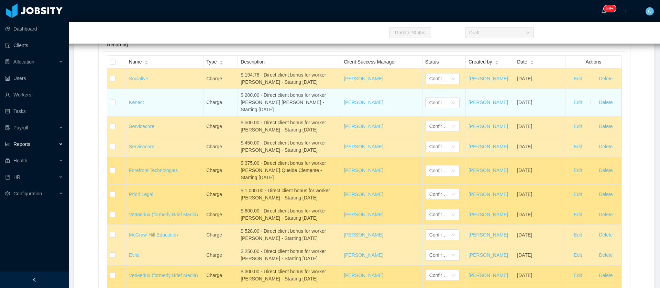
scroll to position [4073, 0]
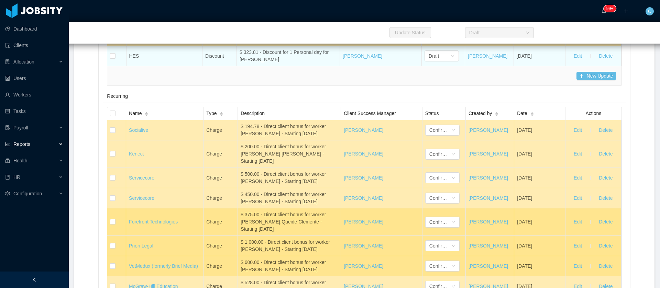
click at [427, 66] on td "Draft" at bounding box center [443, 56] width 43 height 20
click at [429, 61] on div "Draft" at bounding box center [434, 56] width 10 height 10
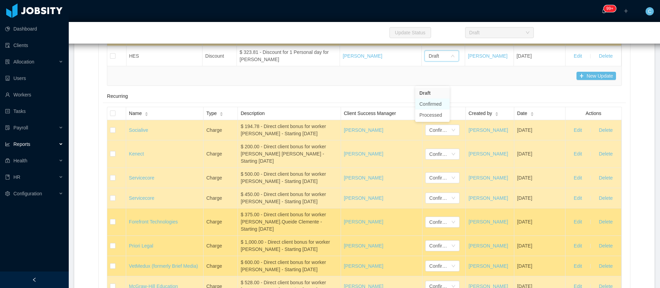
click at [432, 105] on li "Confirmed" at bounding box center [432, 104] width 34 height 11
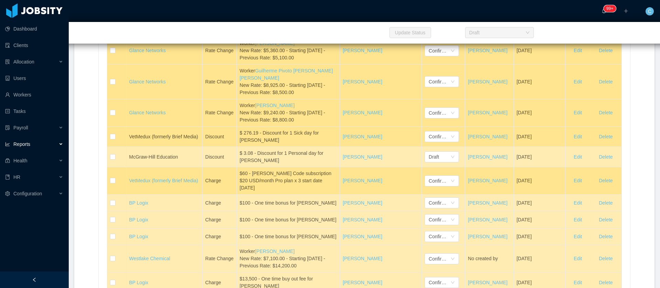
scroll to position [3763, 0]
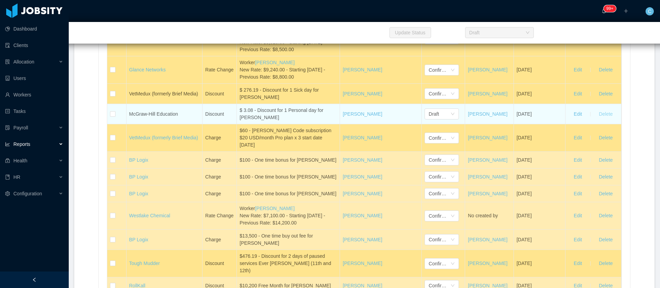
click at [594, 120] on button "Delete" at bounding box center [605, 114] width 25 height 11
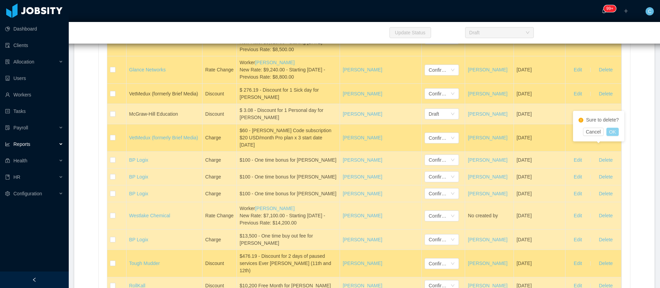
click at [611, 134] on button "OK" at bounding box center [612, 132] width 12 height 8
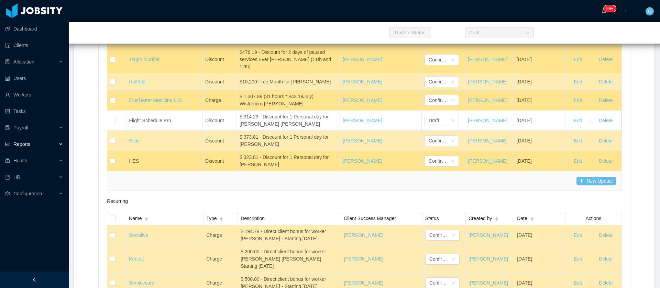
scroll to position [8556, 0]
